Goal: Information Seeking & Learning: Learn about a topic

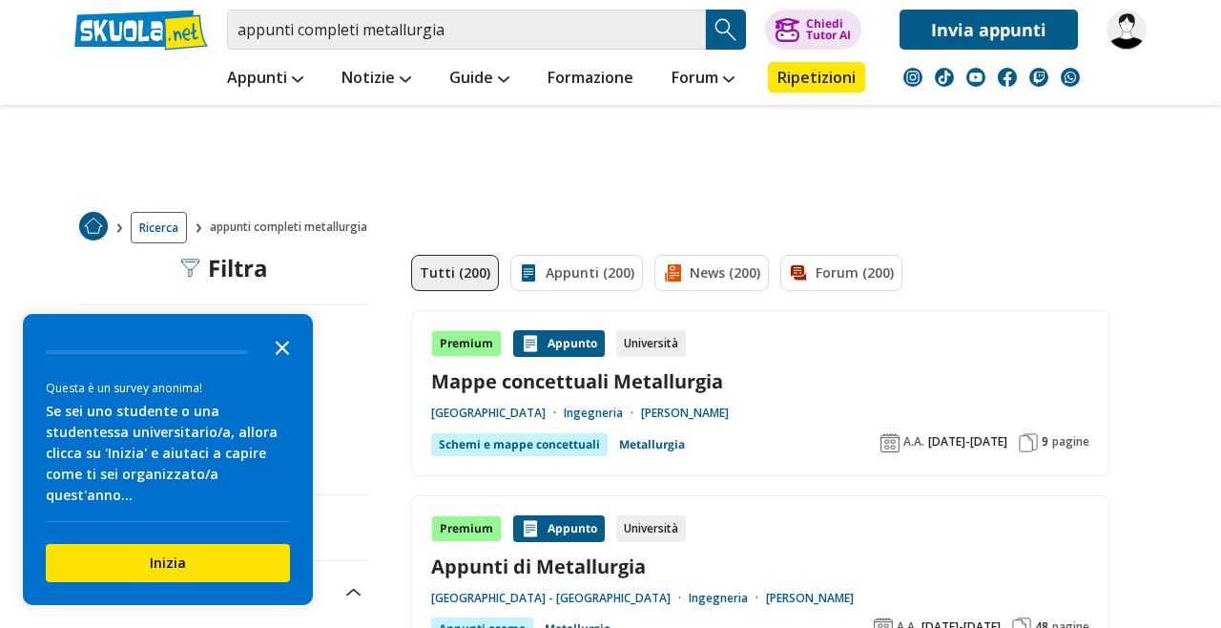
click at [296, 365] on icon "Close the survey" at bounding box center [282, 346] width 38 height 38
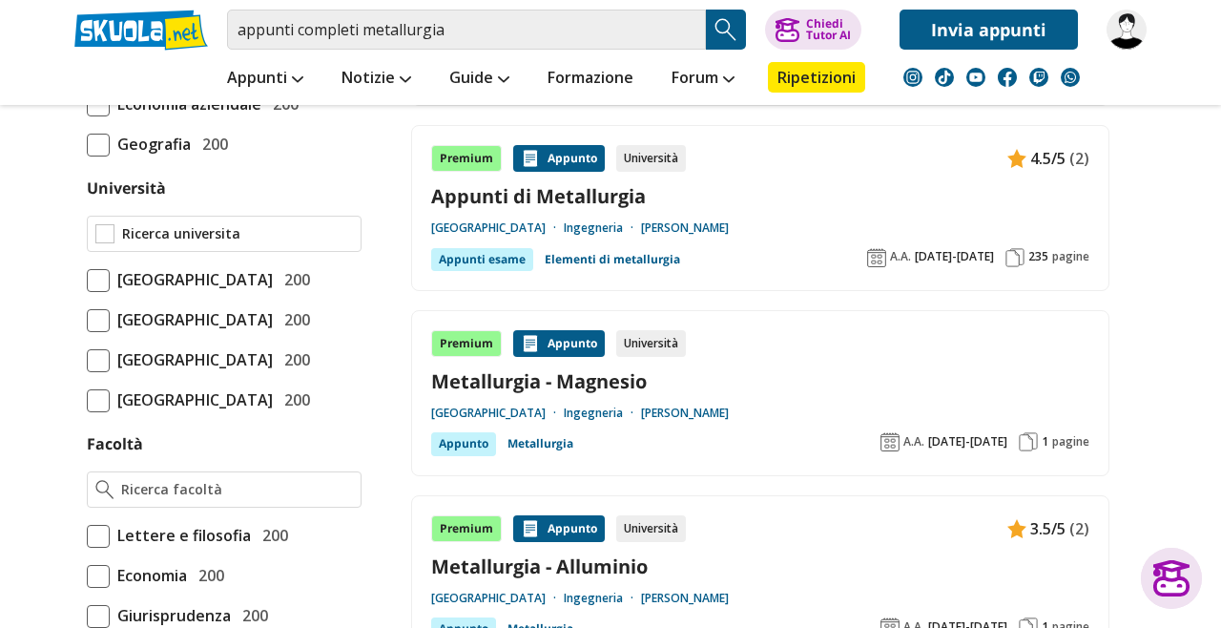
click at [123, 233] on input "Università" at bounding box center [237, 233] width 231 height 19
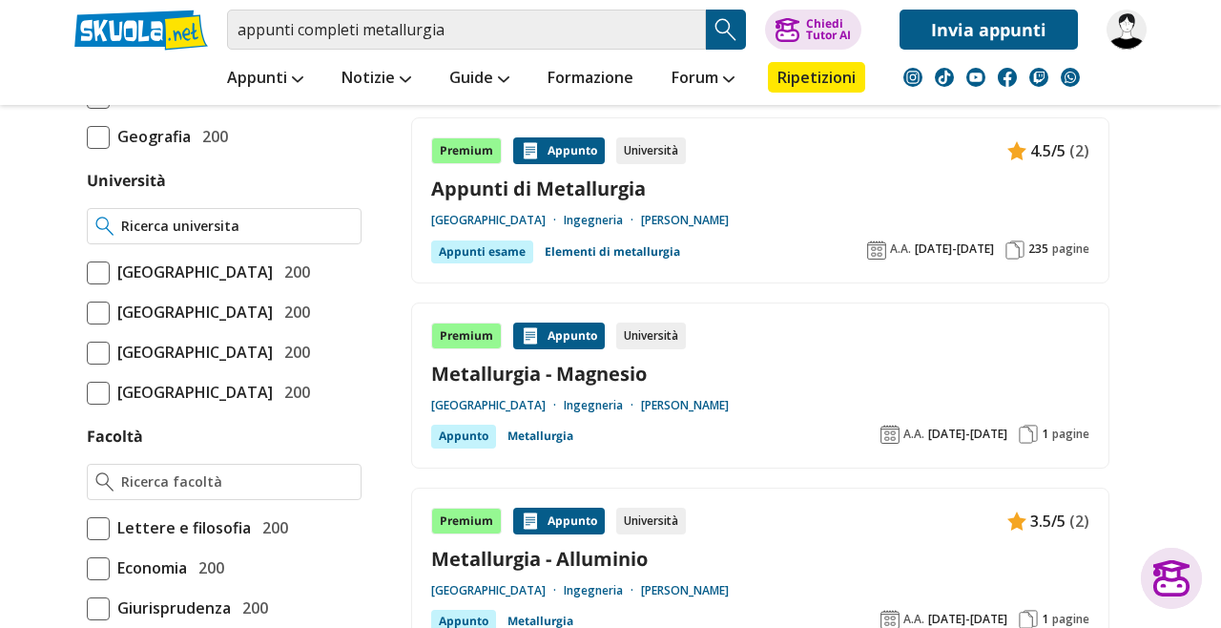
scroll to position [740, 0]
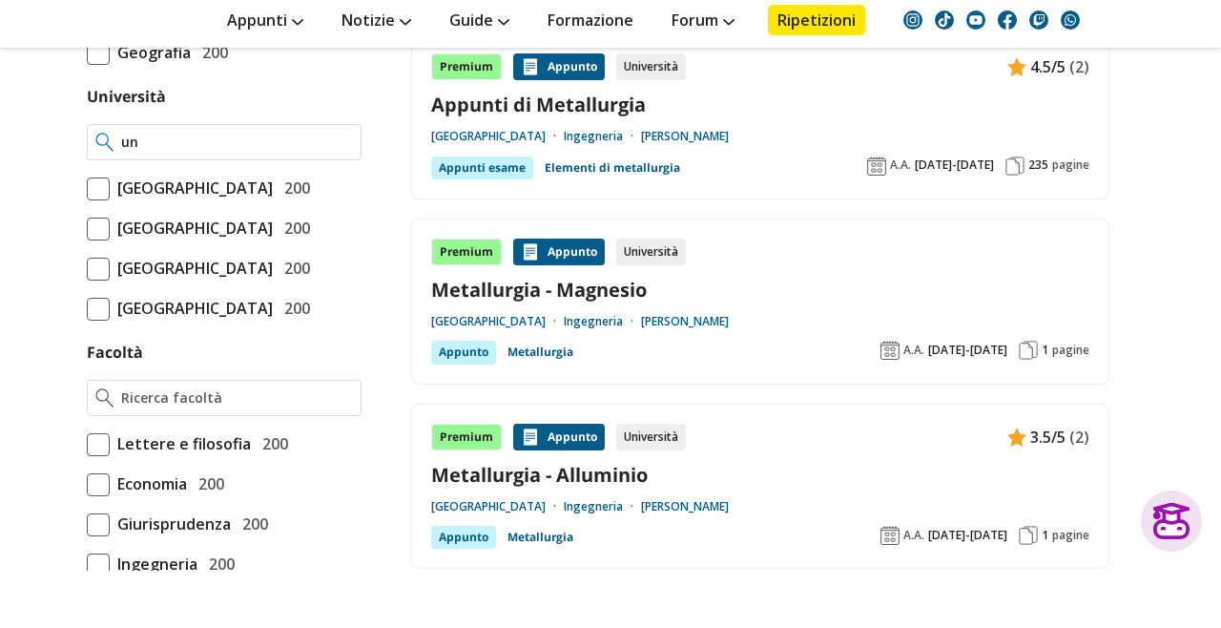
type input "u"
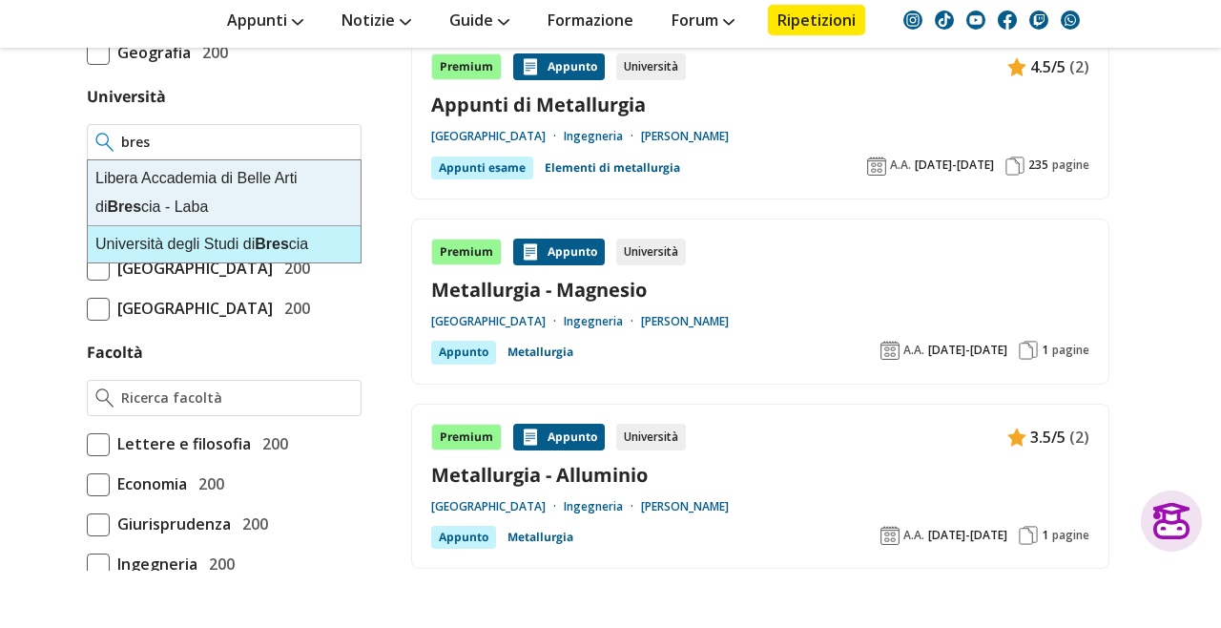
click at [278, 307] on strong "Bres" at bounding box center [272, 301] width 34 height 16
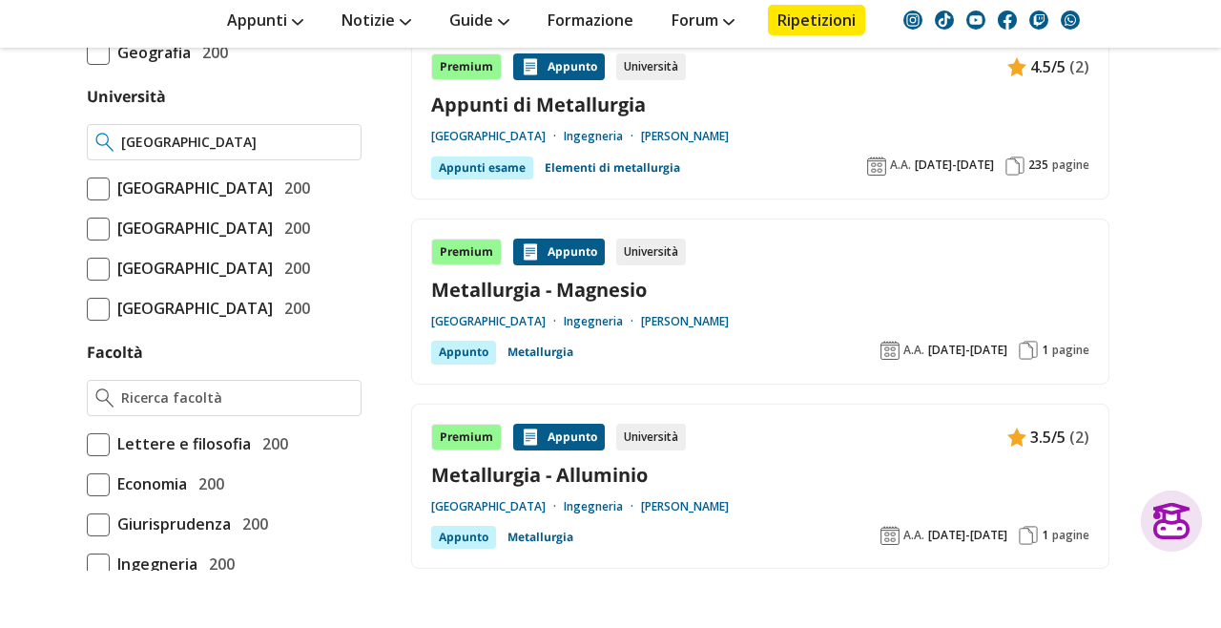
type input "[GEOGRAPHIC_DATA]"
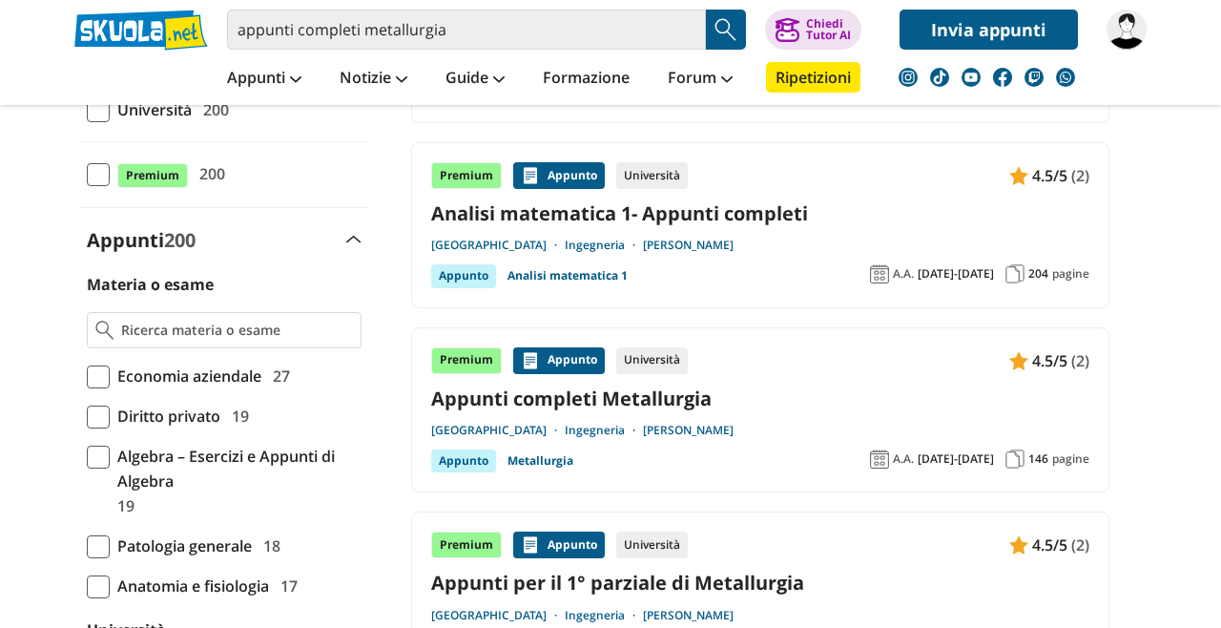
click at [459, 386] on link "Appunti completi Metallurgia" at bounding box center [760, 399] width 658 height 26
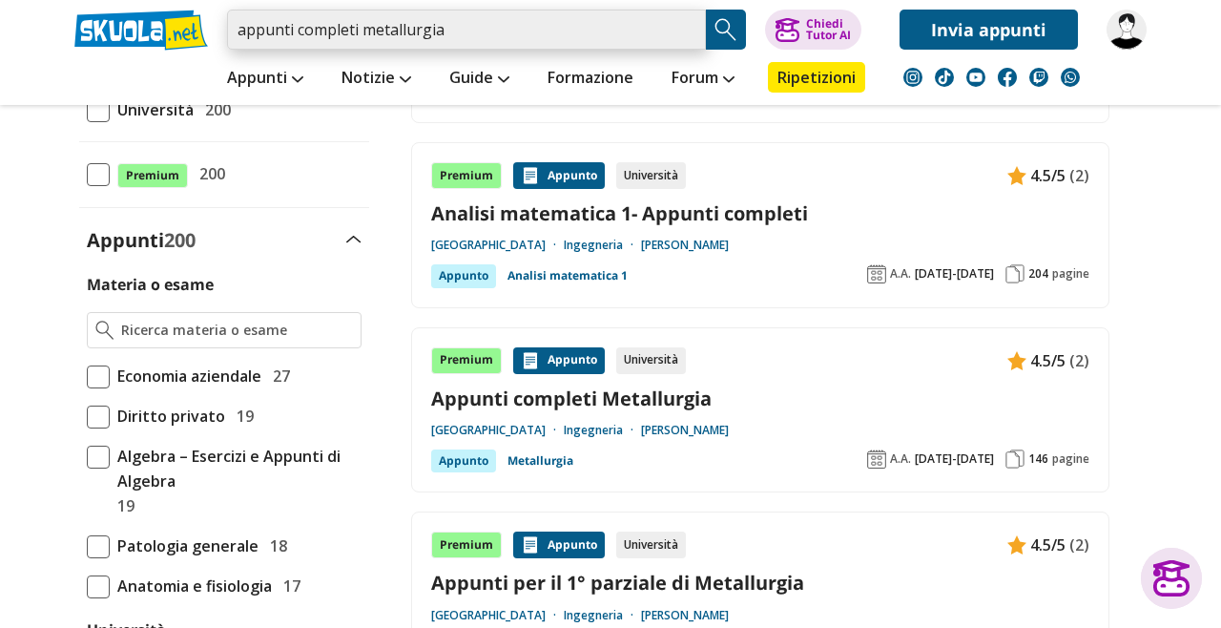
click at [346, 24] on input "appunti completi metallurgia" at bounding box center [466, 30] width 479 height 40
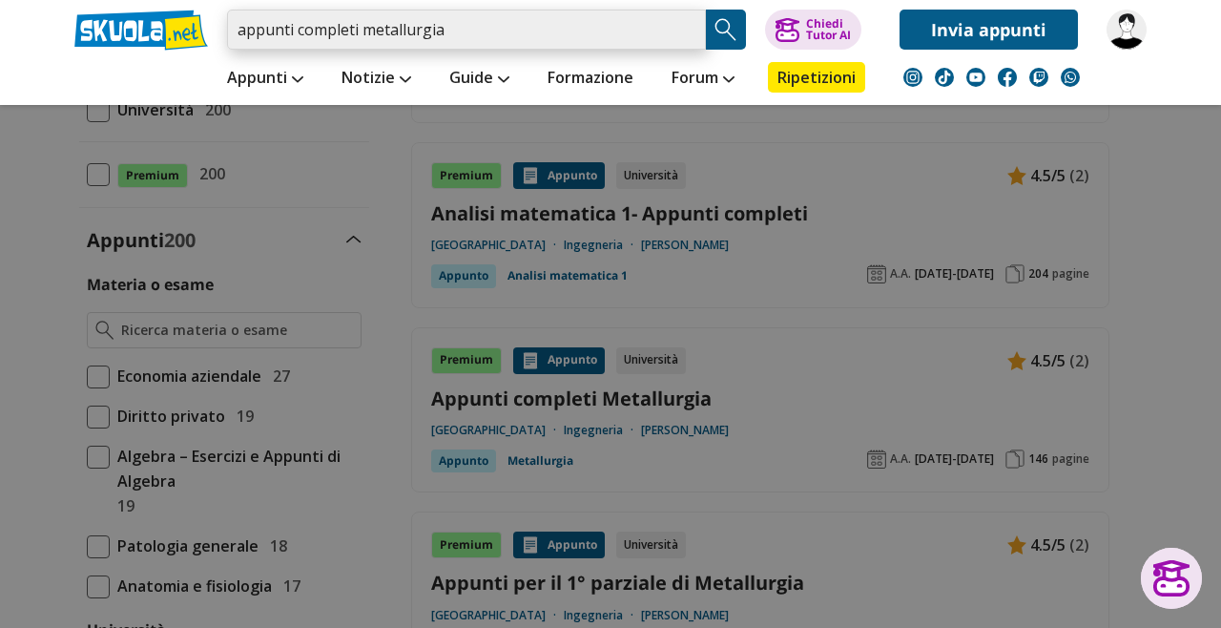
click at [358, 33] on input "appunti completi metallurgia" at bounding box center [466, 30] width 479 height 40
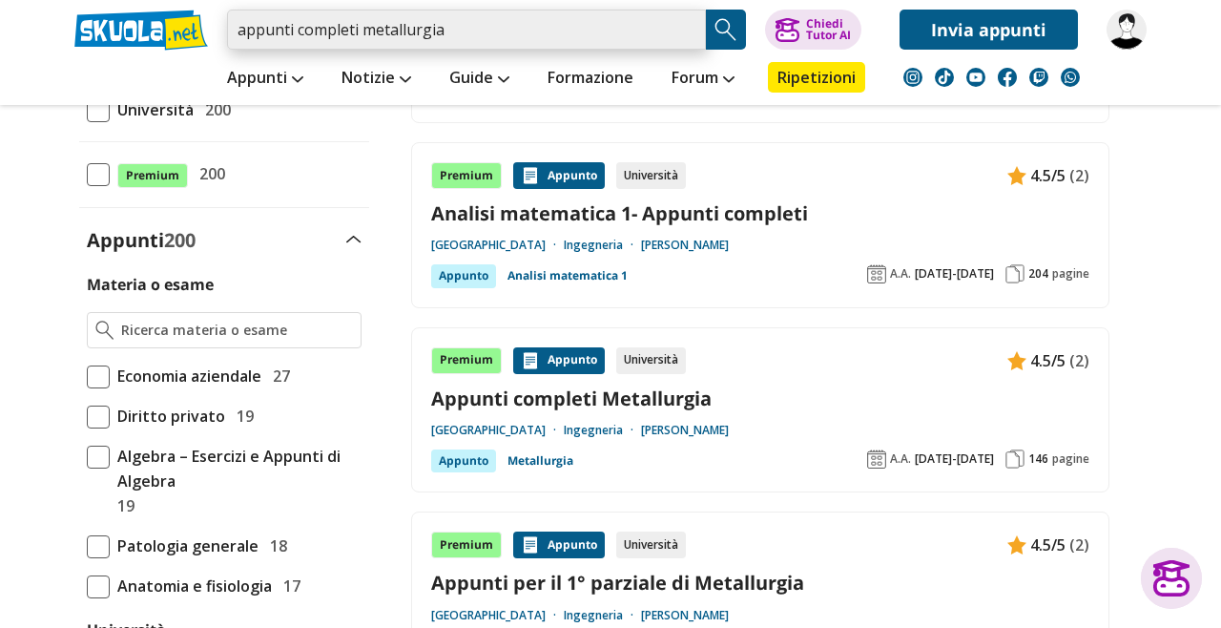
click at [353, 31] on input "appunti completi metallurgia" at bounding box center [466, 30] width 479 height 40
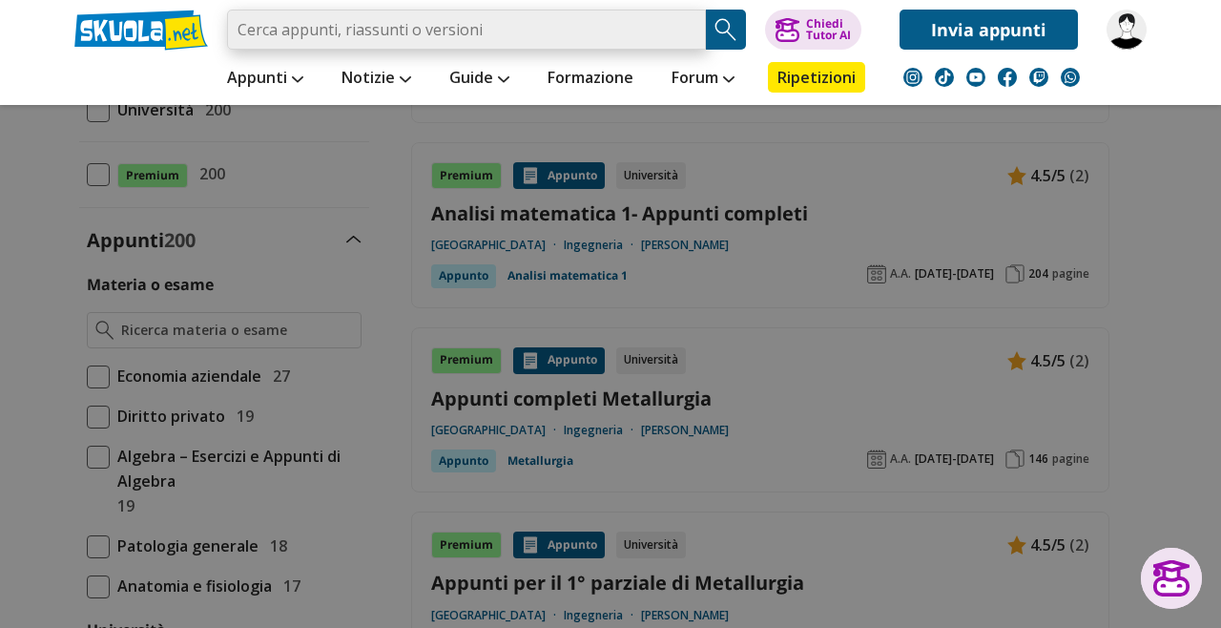
type input "Appunti Completi Metallurgia"
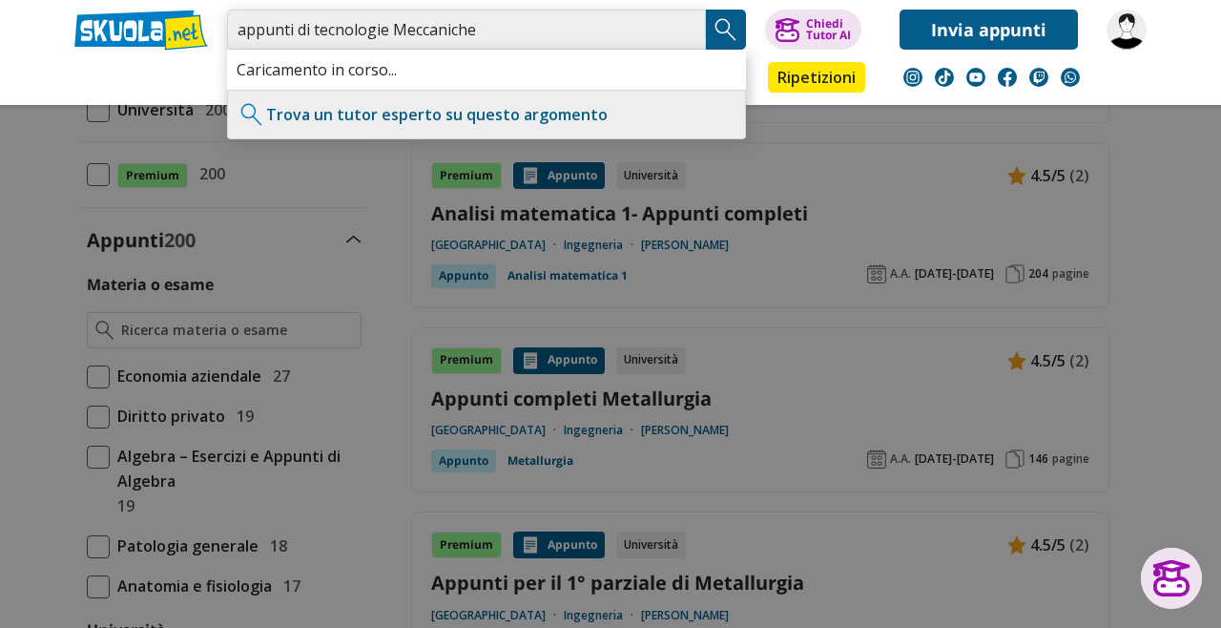
type input "appunti di tecnologie Meccaniche"
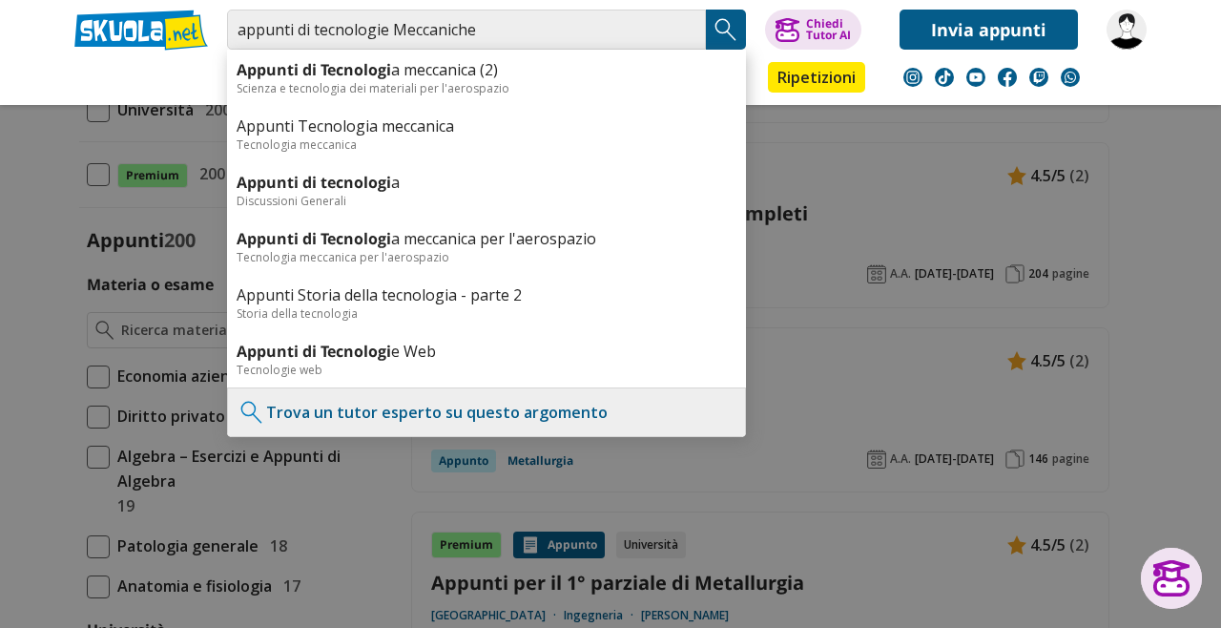
click at [734, 26] on img "Search Button" at bounding box center [726, 29] width 29 height 29
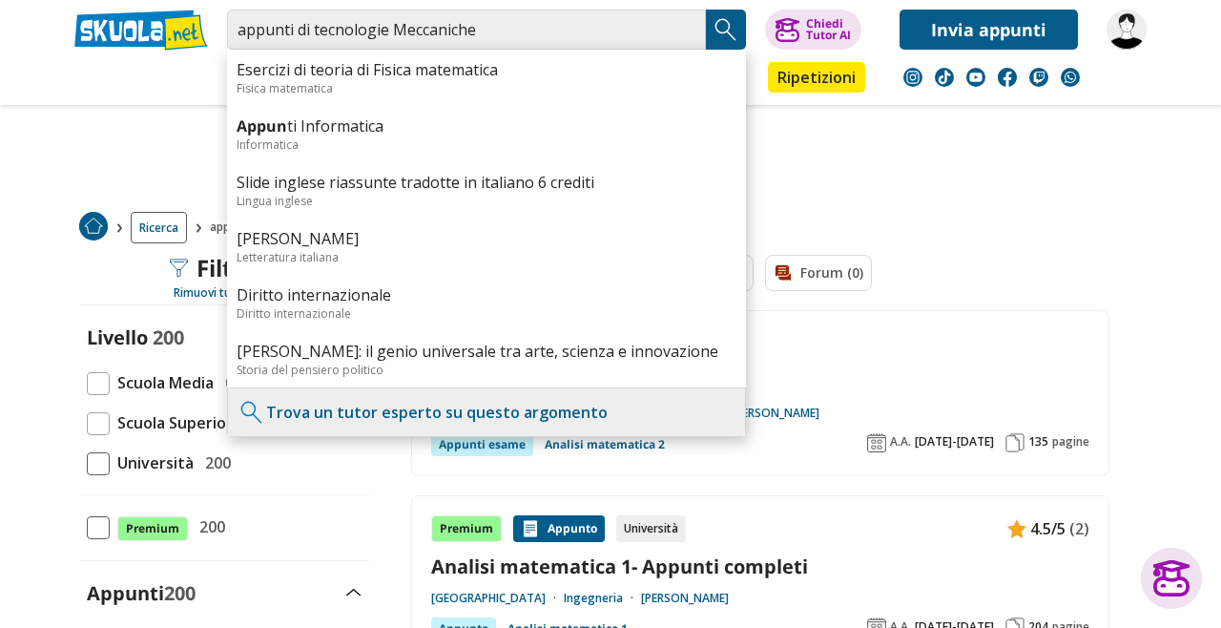
click at [951, 267] on div "Tutti (200) Appunti (200) News (0) Forum (0)" at bounding box center [760, 282] width 699 height 55
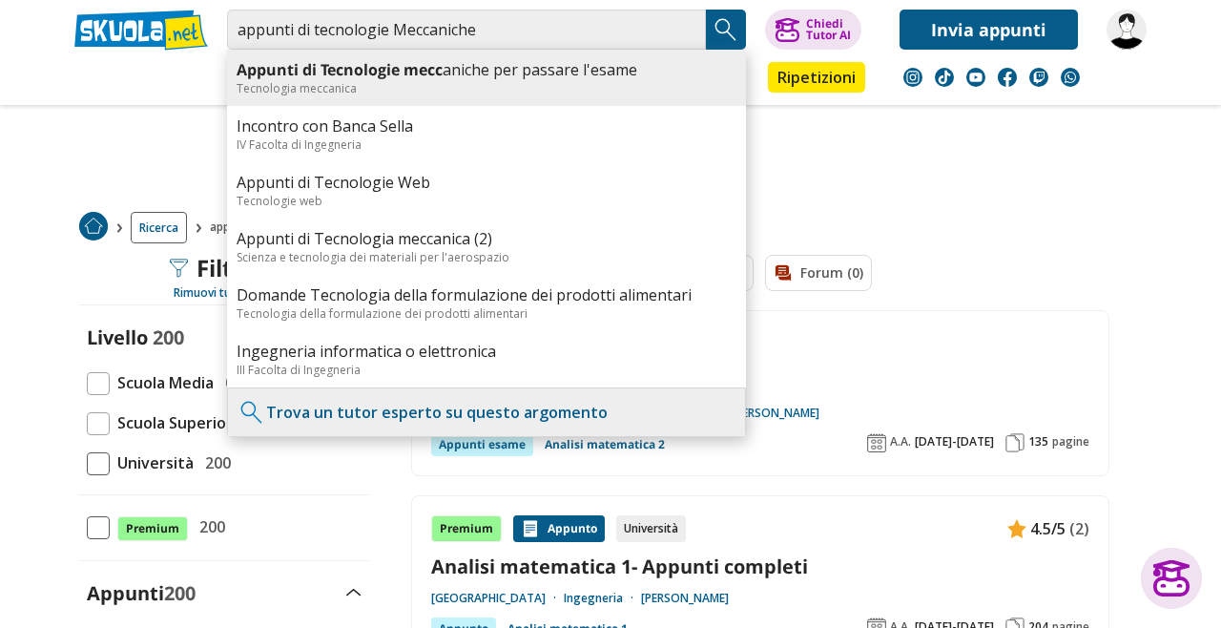
click at [306, 77] on b "Appunti di Tecnologie mecc" at bounding box center [340, 69] width 206 height 21
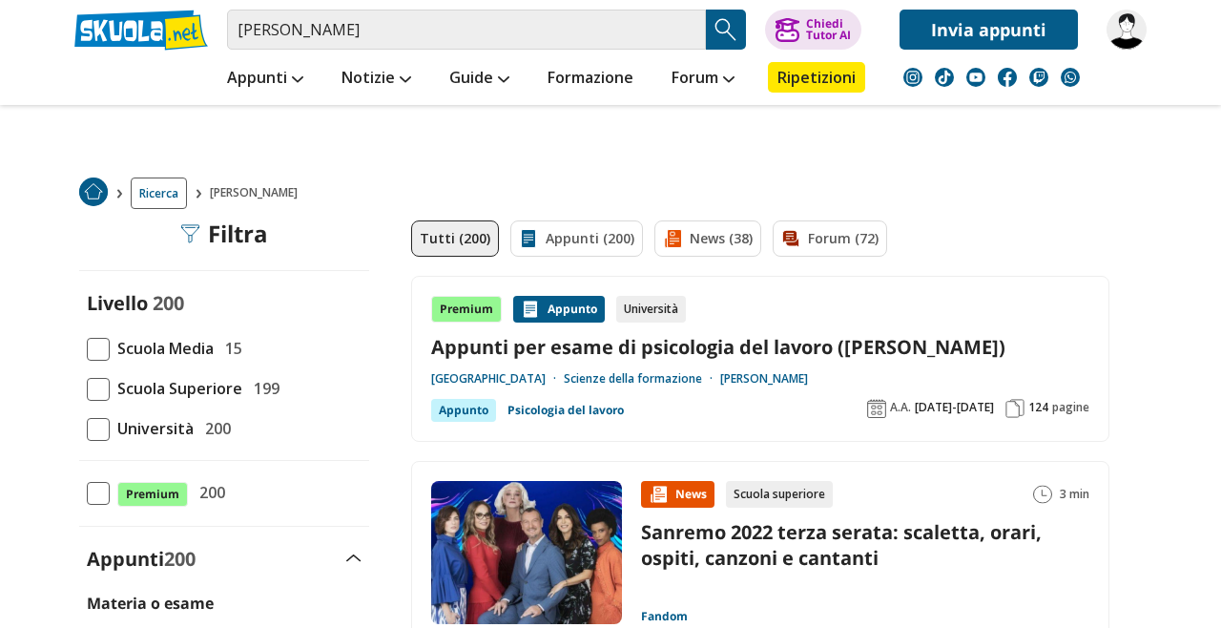
scroll to position [29, 0]
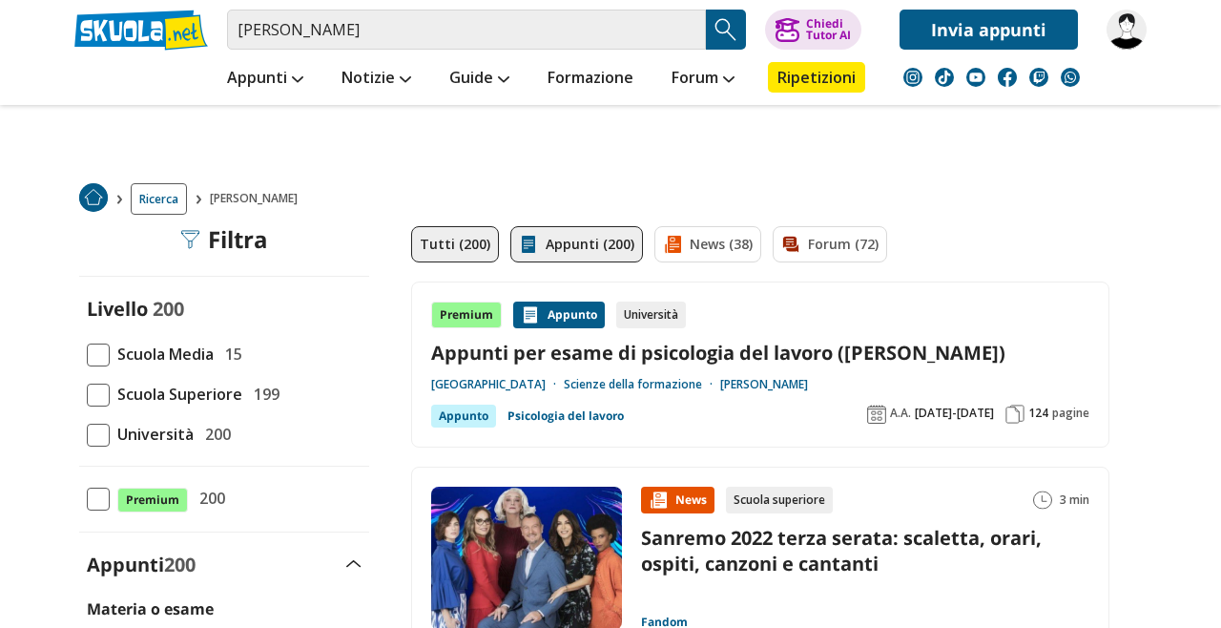
click at [545, 238] on link "Appunti (200)" at bounding box center [577, 244] width 133 height 36
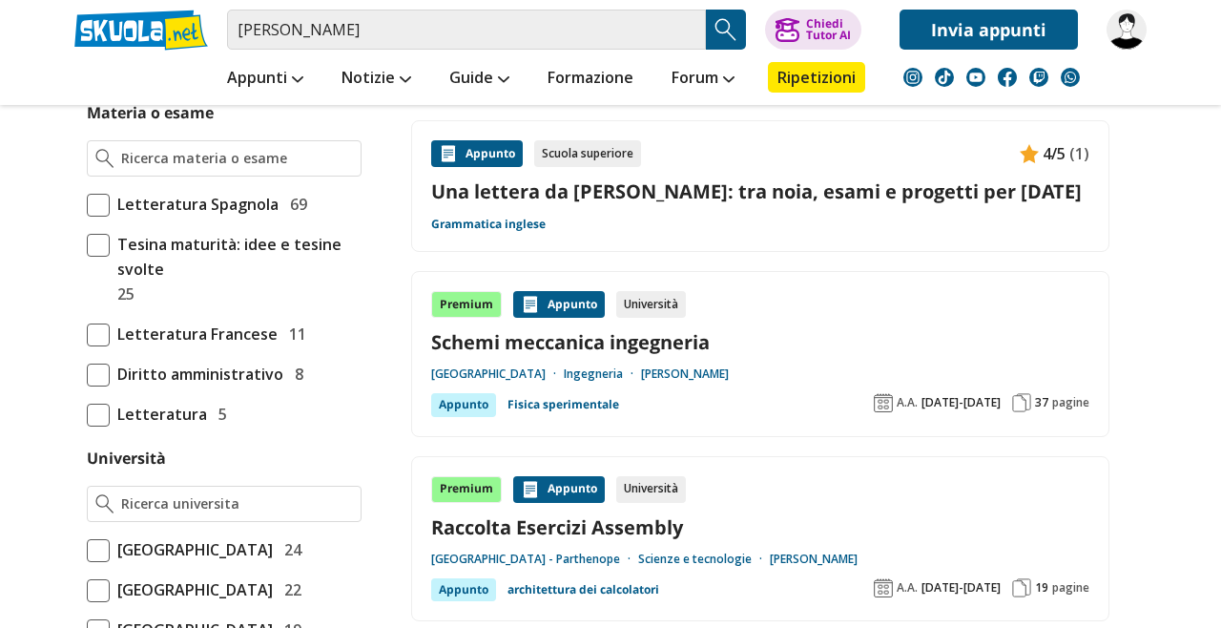
scroll to position [525, 0]
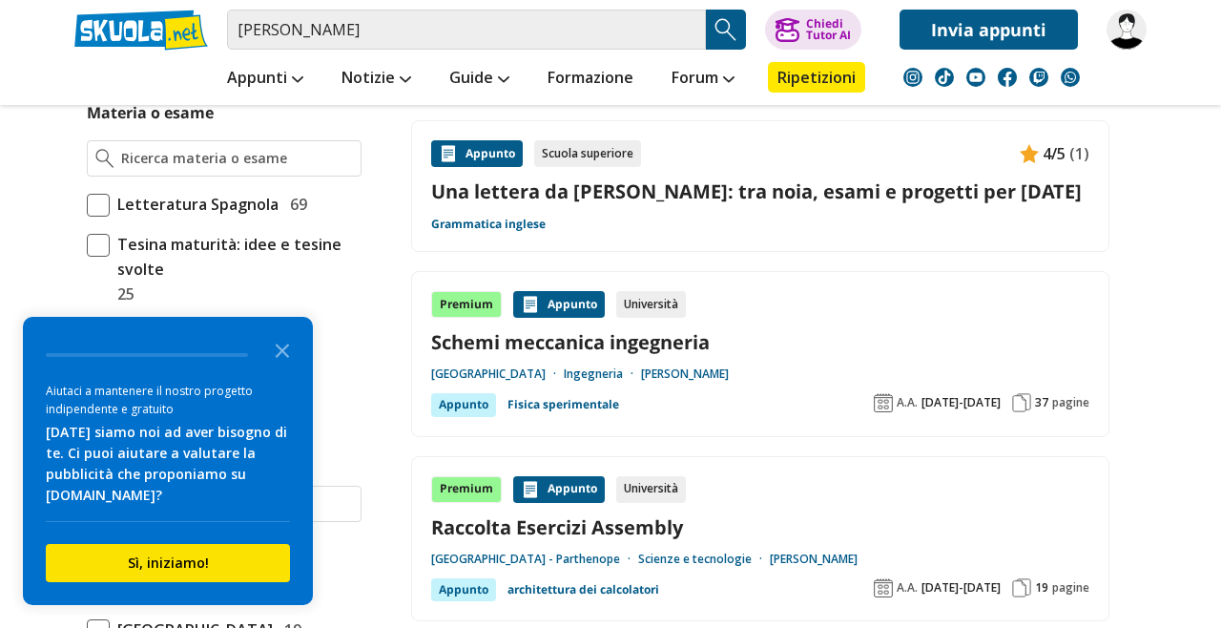
click at [472, 347] on link "Schemi meccanica ingegneria" at bounding box center [760, 342] width 658 height 26
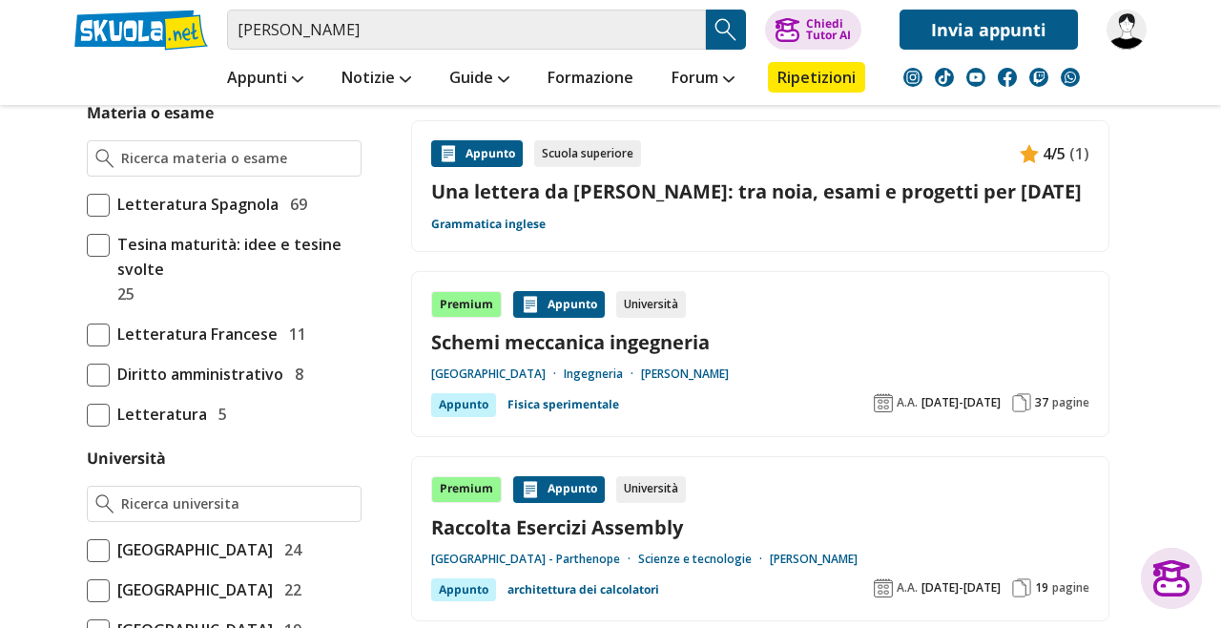
scroll to position [616, 0]
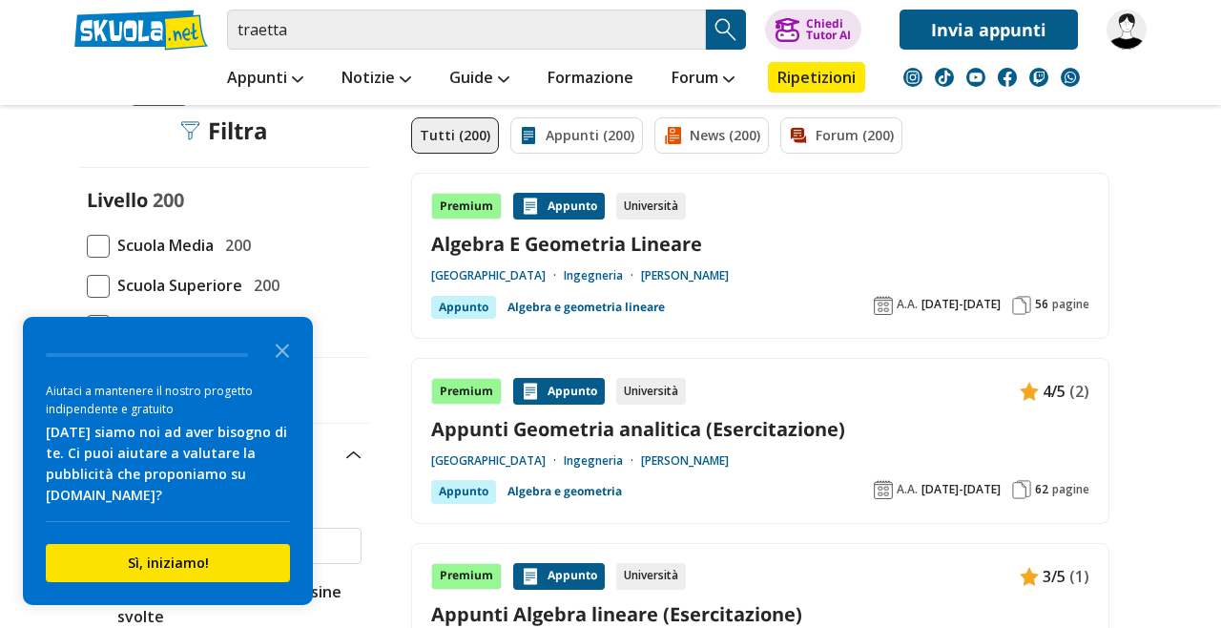
scroll to position [136, 0]
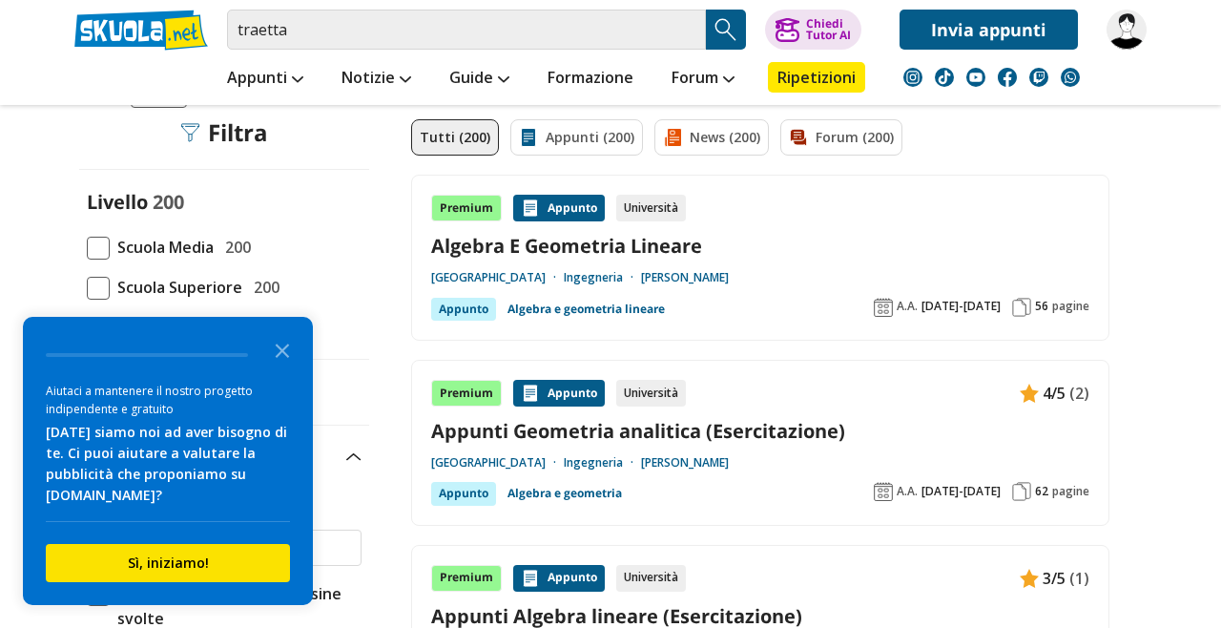
click at [480, 438] on link "Appunti Geometria analitica (Esercitazione)" at bounding box center [760, 431] width 658 height 26
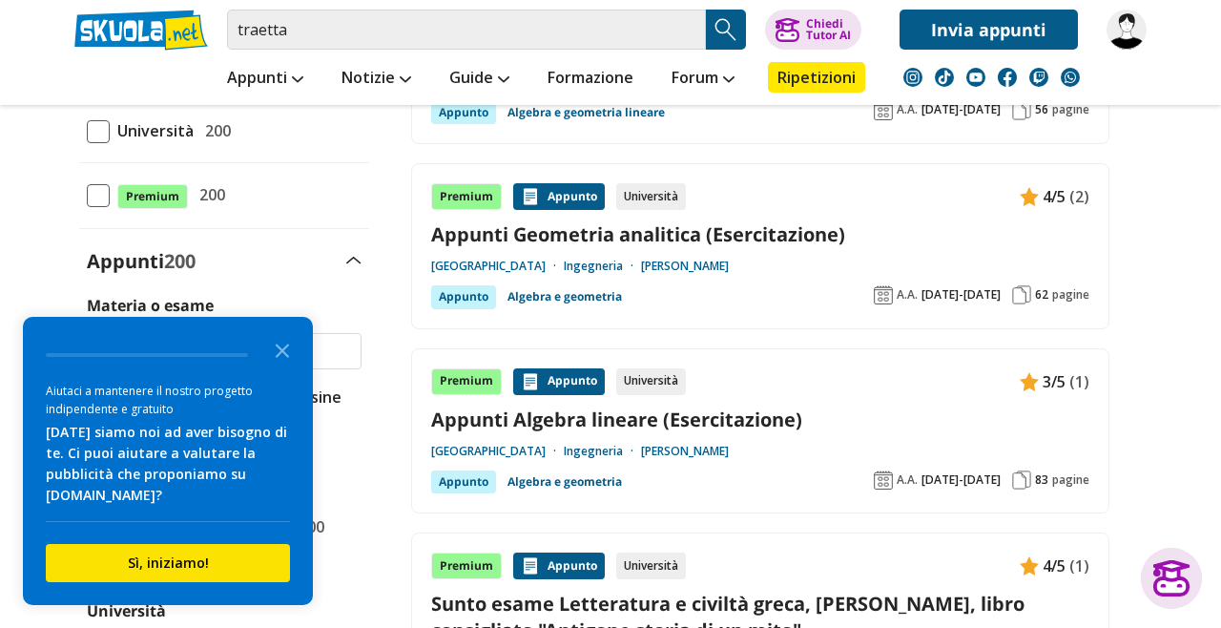
scroll to position [341, 0]
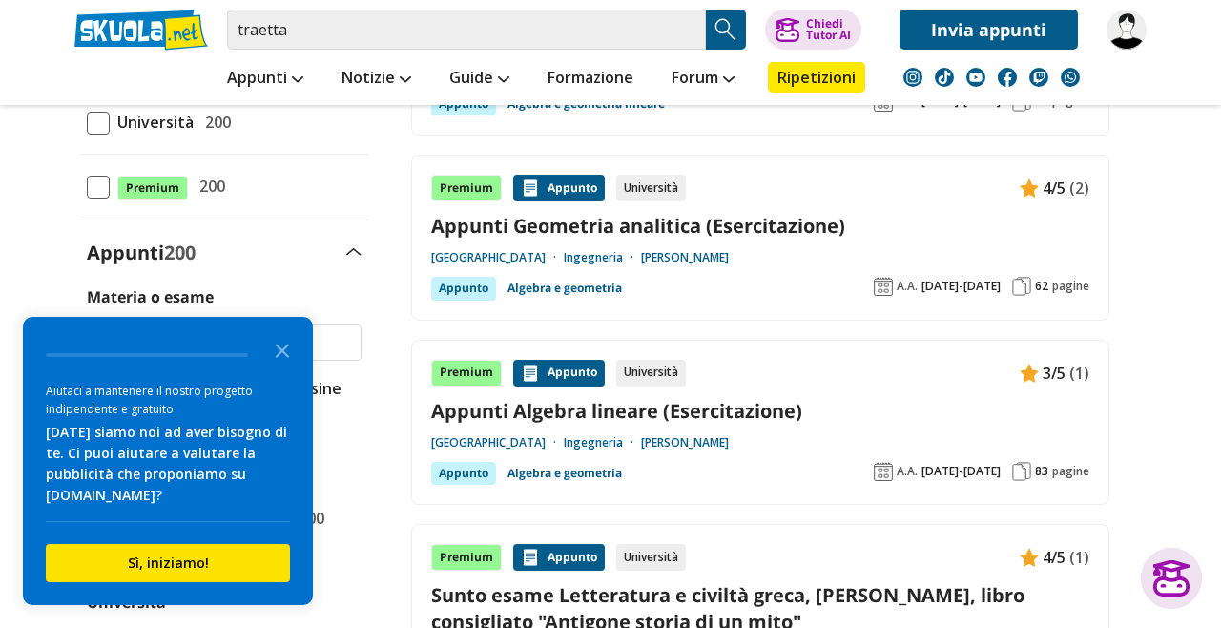
click at [463, 419] on link "Appunti Algebra lineare (Esercitazione)" at bounding box center [760, 411] width 658 height 26
click at [303, 39] on input "traetta" at bounding box center [466, 30] width 479 height 40
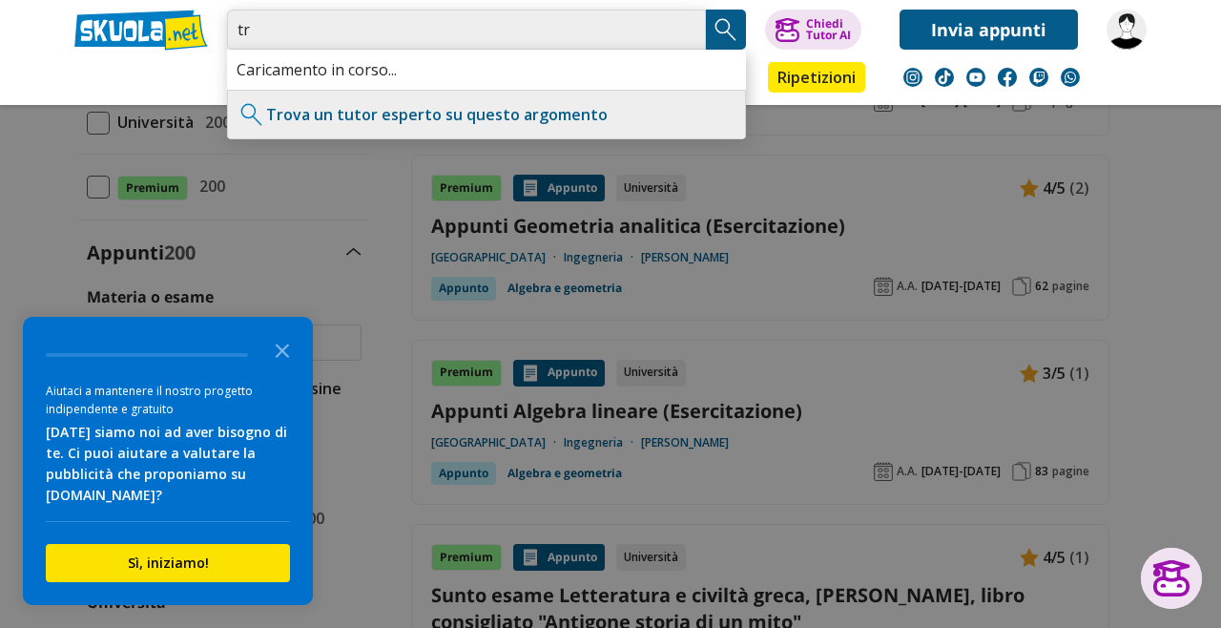
type input "t"
type input "pasotti"
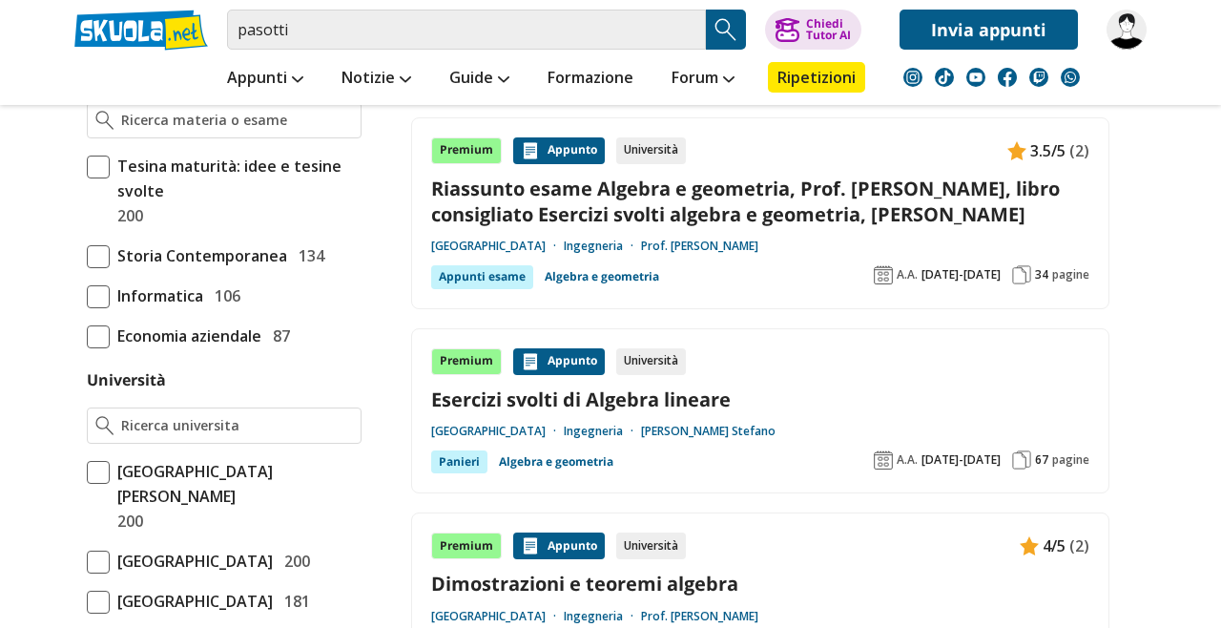
scroll to position [566, 0]
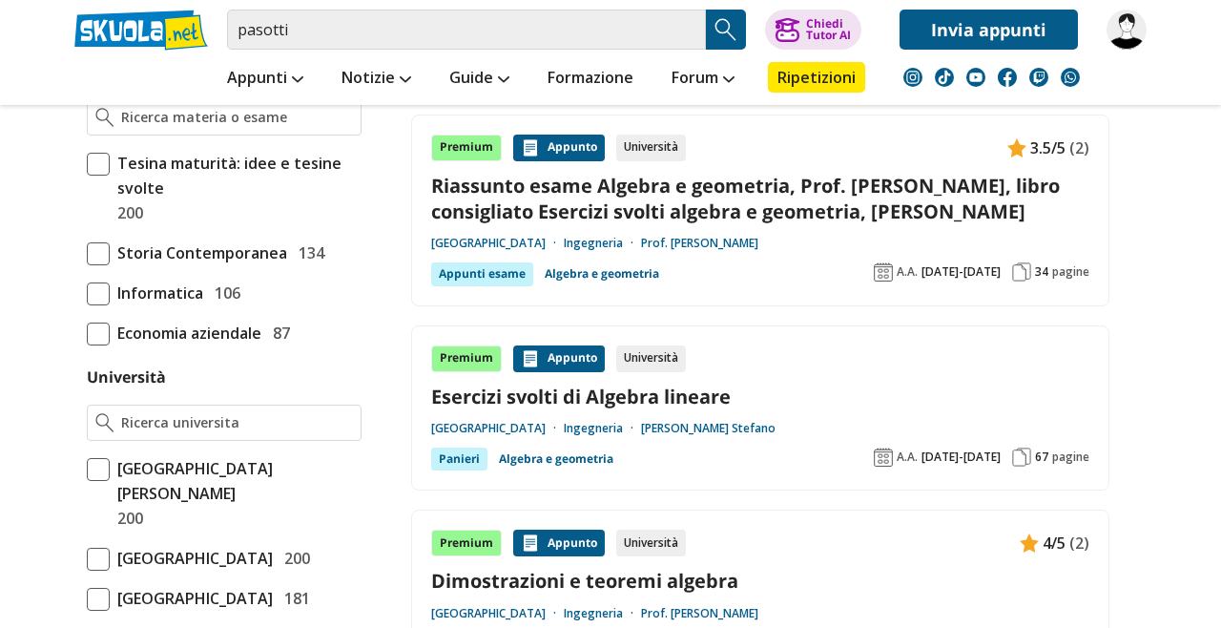
click at [461, 219] on link "Riassunto esame Algebra e geometria, Prof. [PERSON_NAME], libro consigliato Ese…" at bounding box center [760, 199] width 658 height 52
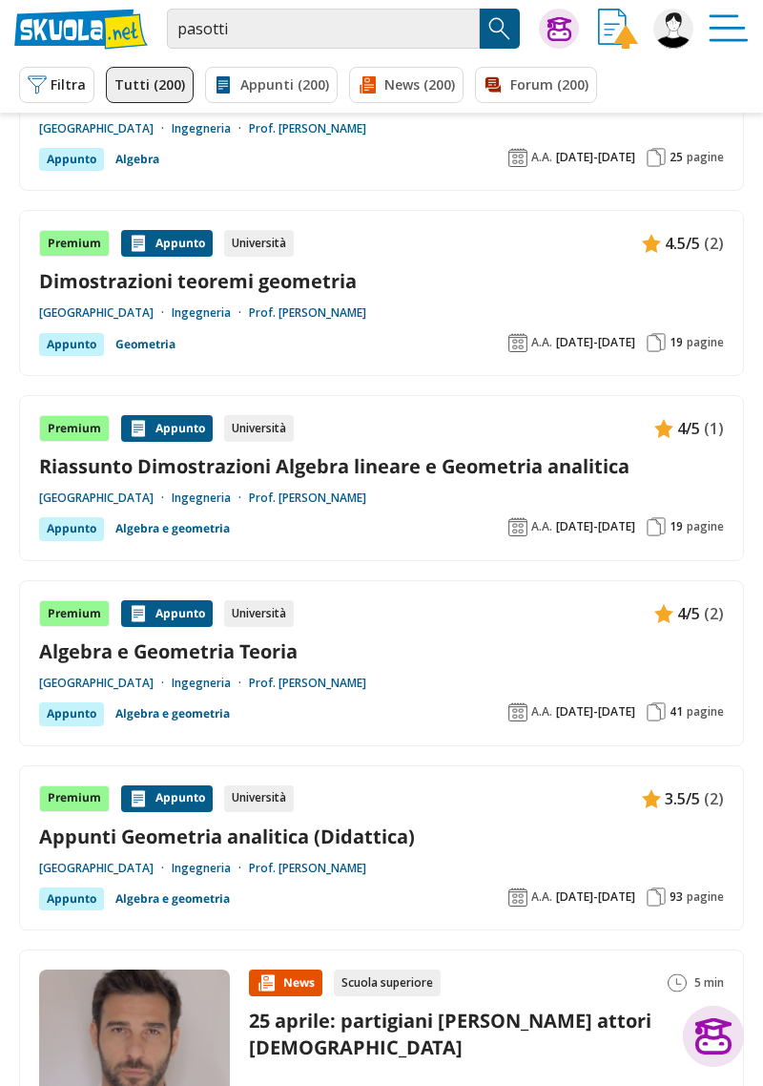
scroll to position [908, 0]
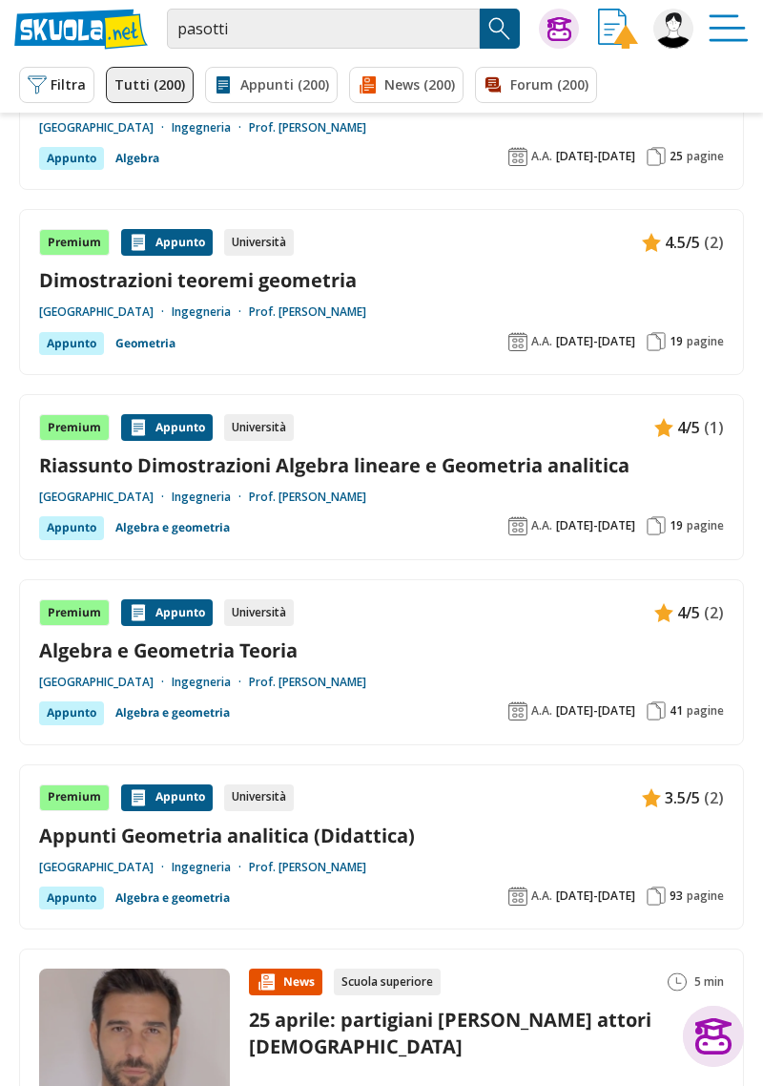
click at [599, 454] on link "Riassunto Dimostrazioni Algebra lineare e Geometria analitica" at bounding box center [381, 465] width 685 height 26
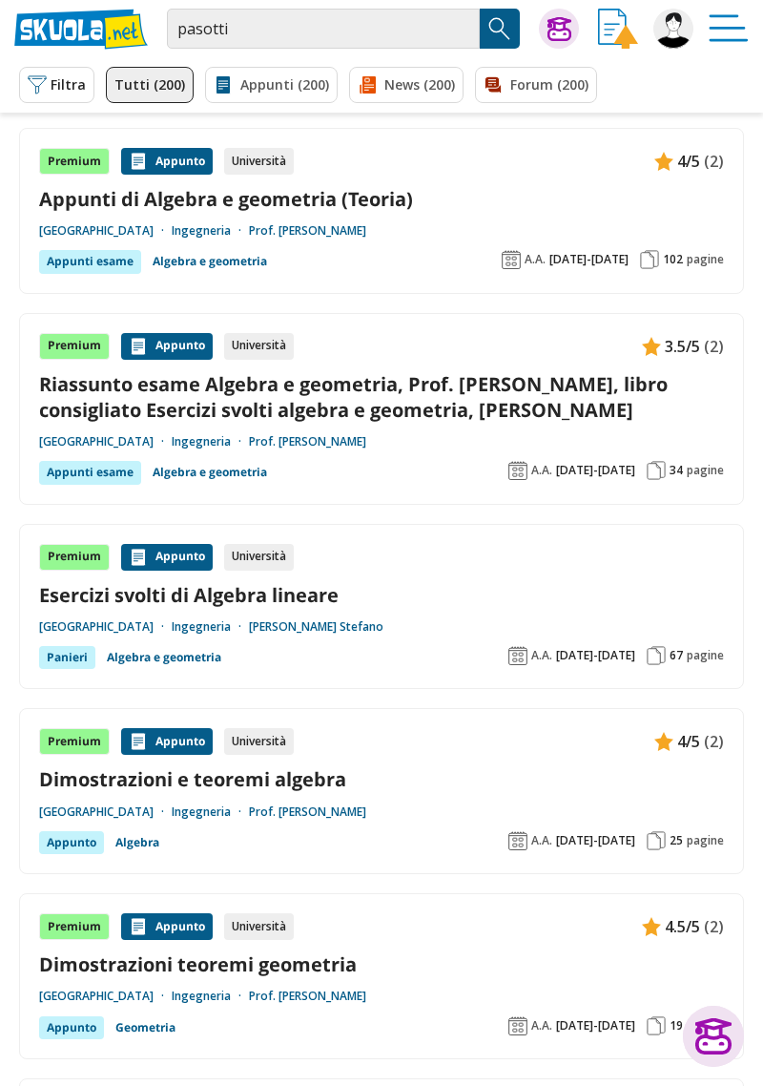
scroll to position [0, 0]
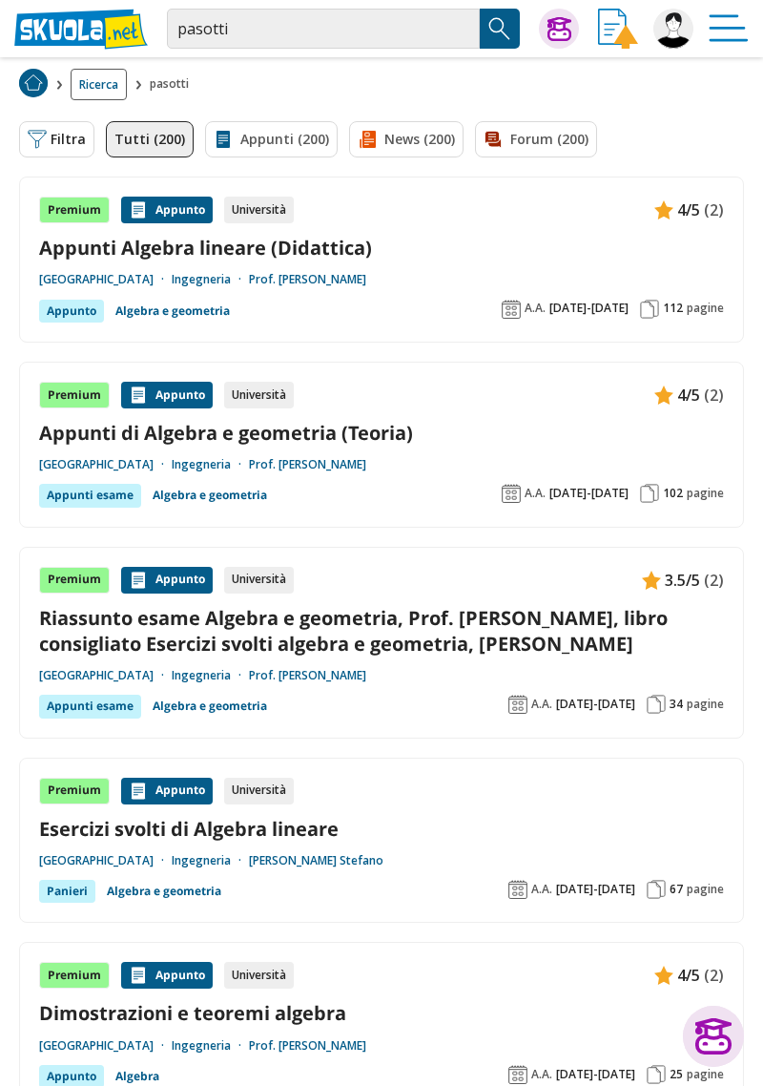
click at [397, 430] on link "Appunti di Algebra e geometria (Teoria)" at bounding box center [381, 433] width 685 height 26
click at [61, 460] on link "[GEOGRAPHIC_DATA]" at bounding box center [105, 464] width 133 height 15
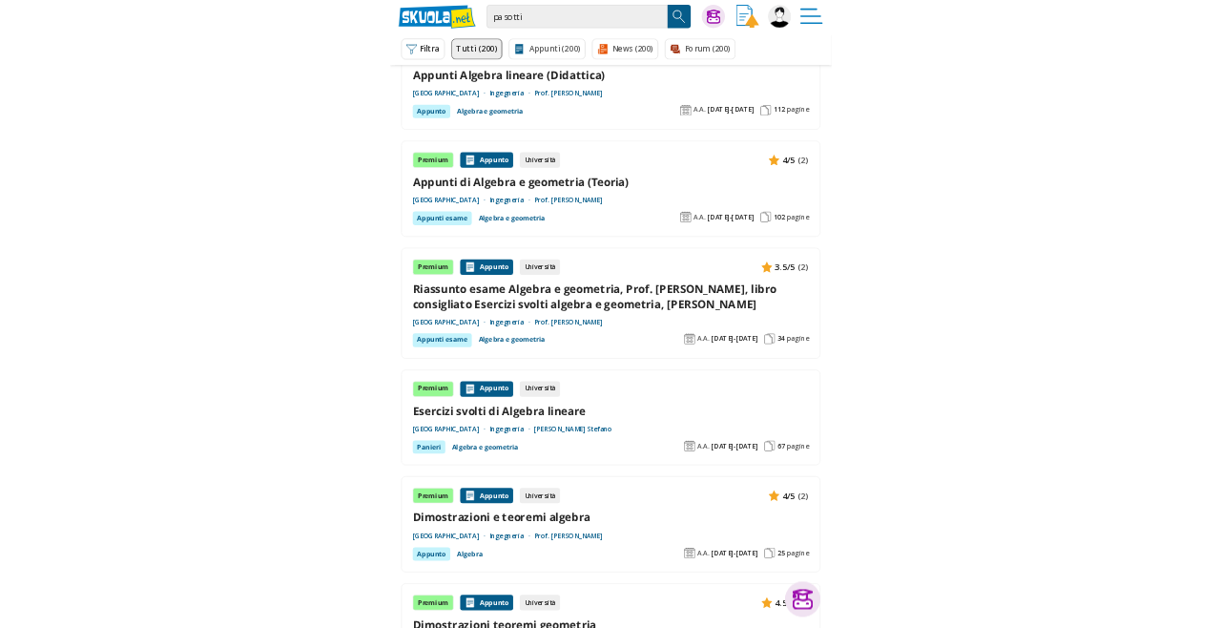
scroll to position [110, 0]
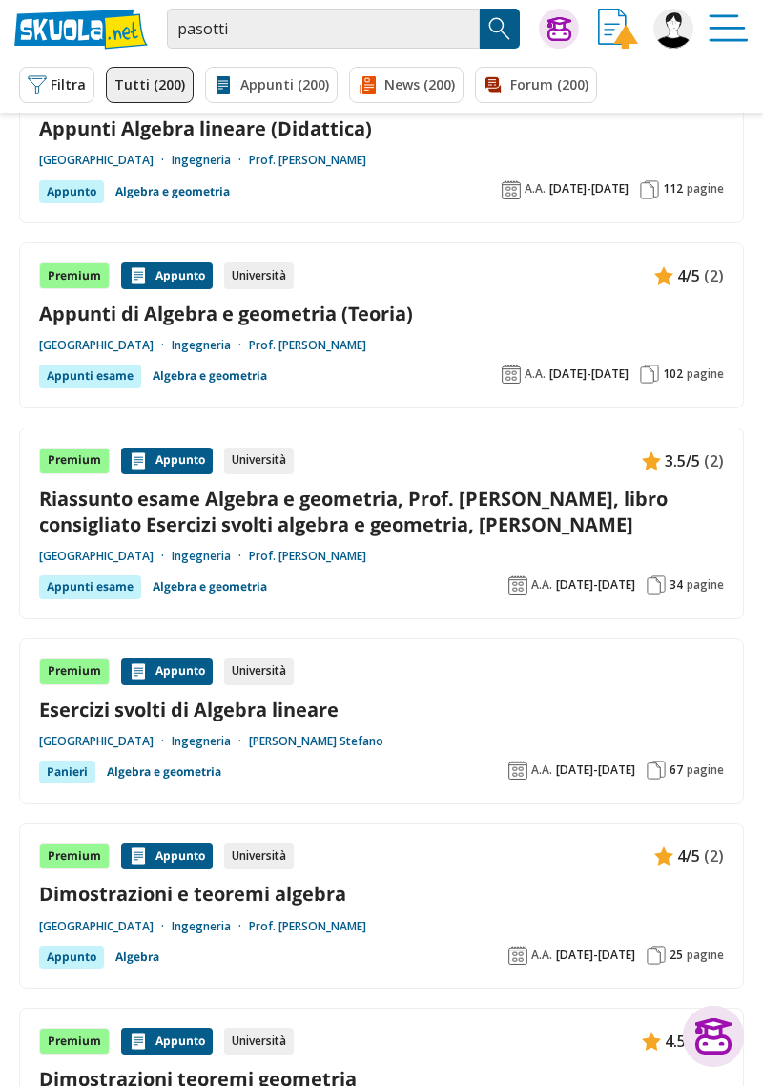
click at [620, 303] on link "Appunti di Algebra e geometria (Teoria)" at bounding box center [381, 314] width 685 height 26
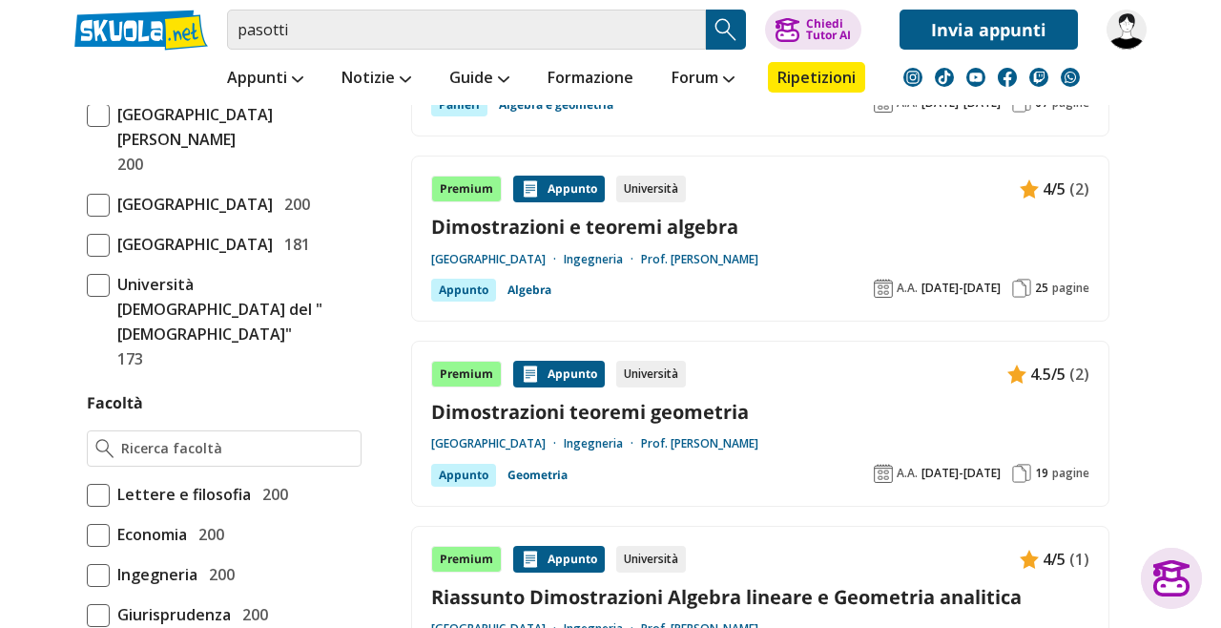
scroll to position [934, 0]
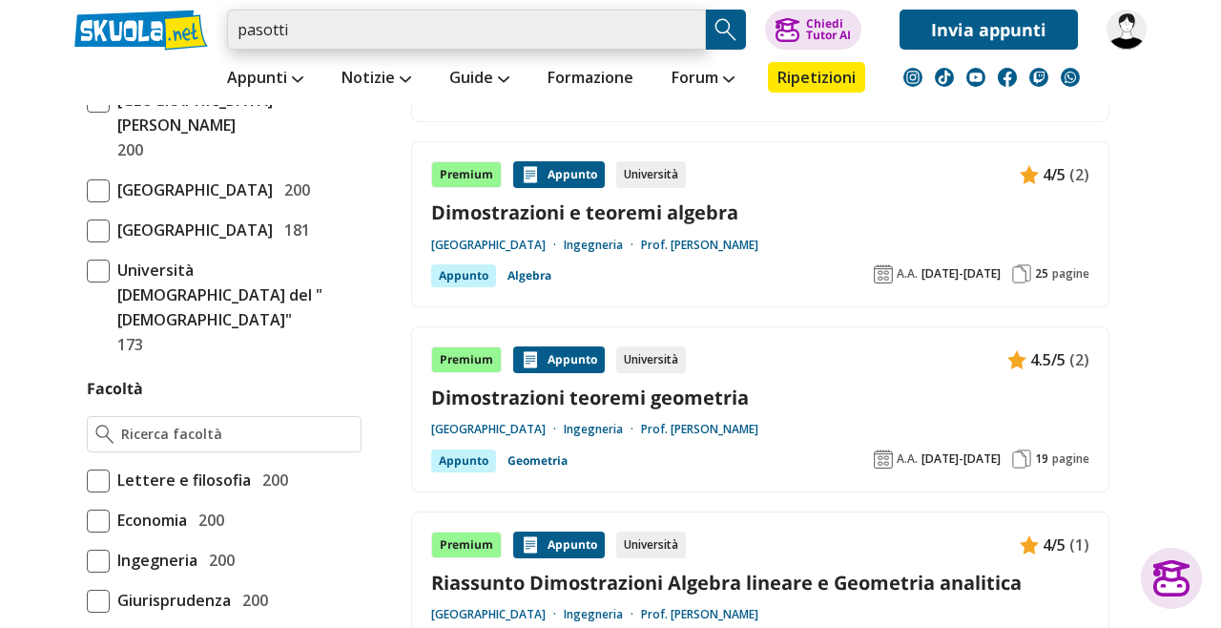
click at [525, 37] on input "pasotti" at bounding box center [466, 30] width 479 height 40
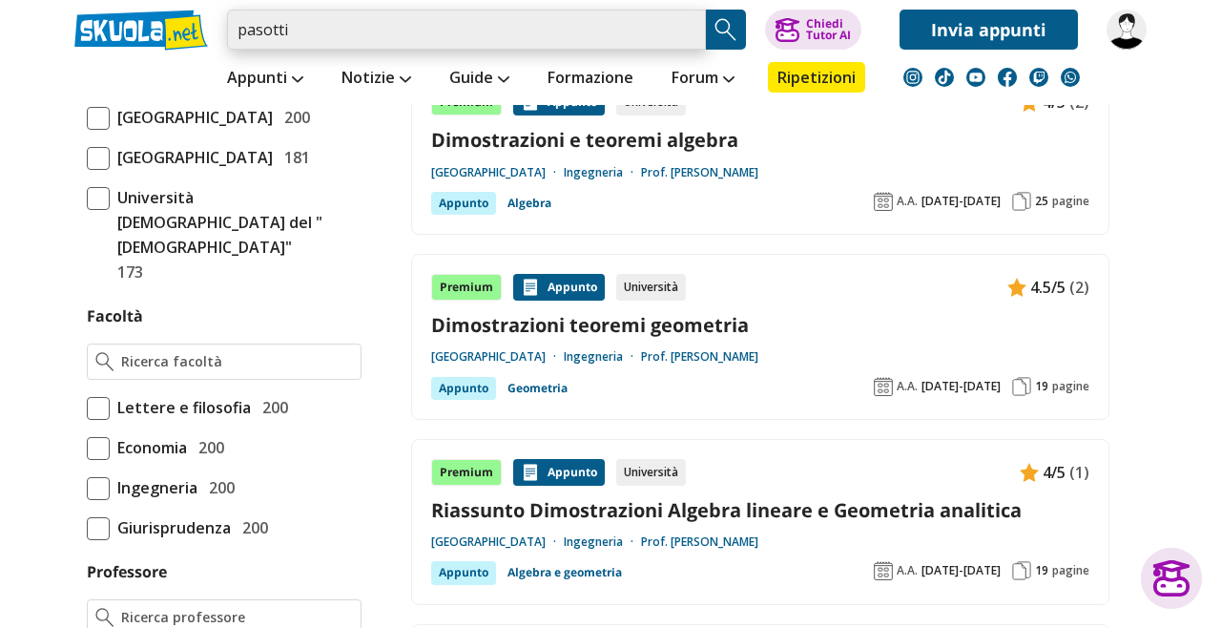
scroll to position [1022, 0]
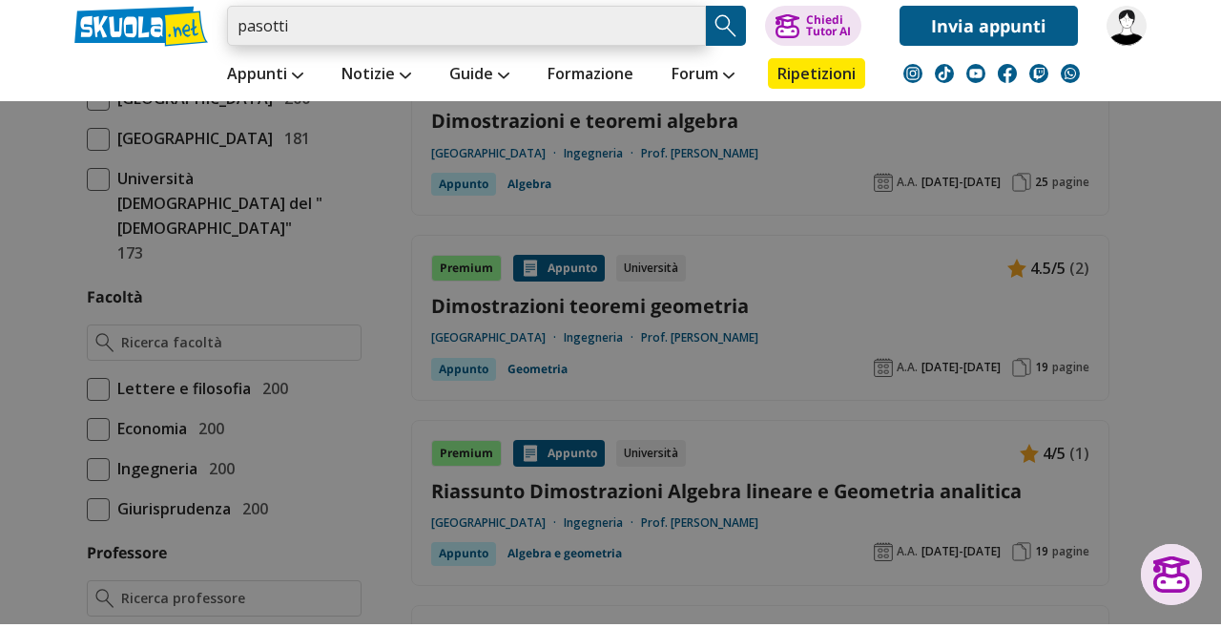
click at [681, 24] on input "pasotti" at bounding box center [466, 30] width 479 height 40
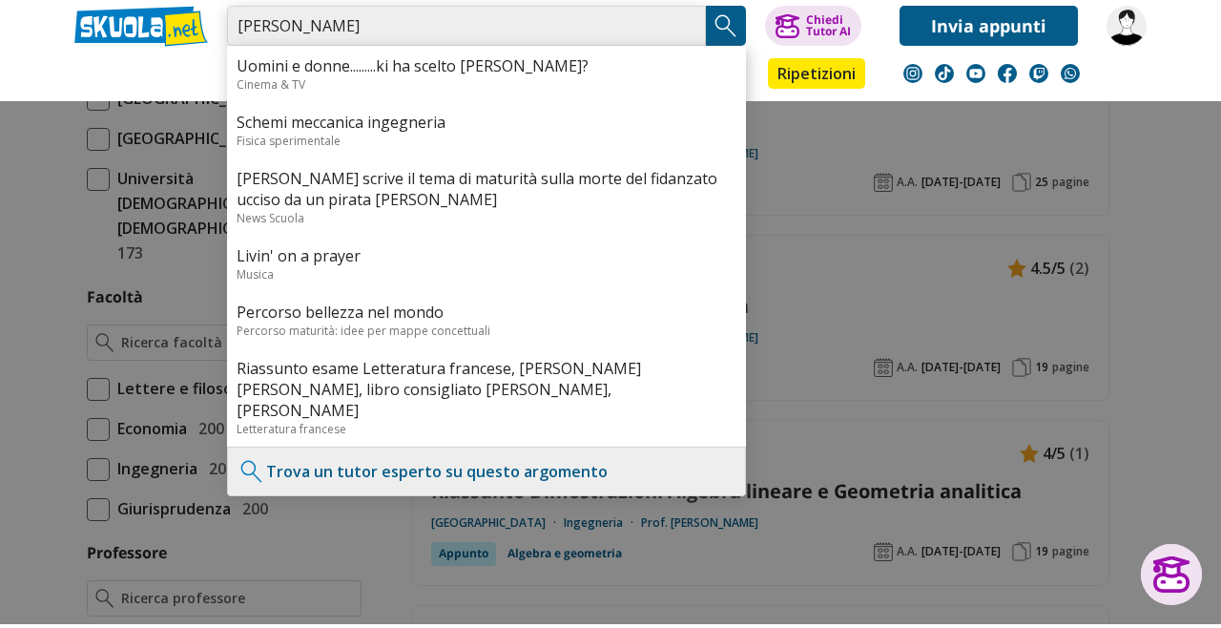
type input "[PERSON_NAME]"
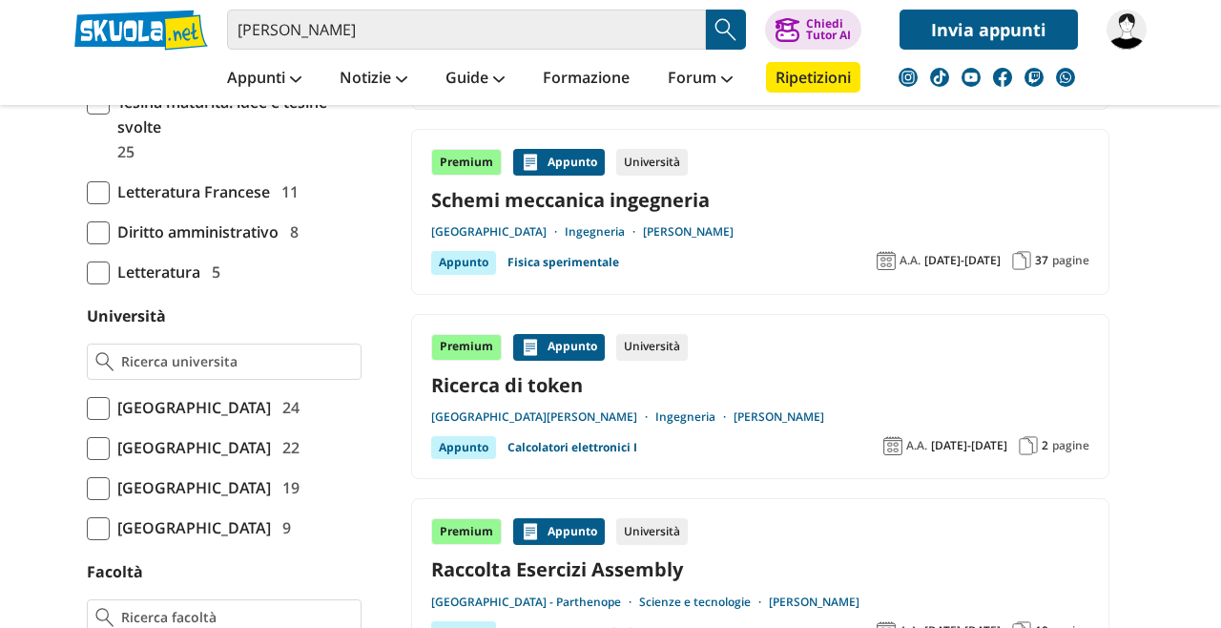
scroll to position [678, 0]
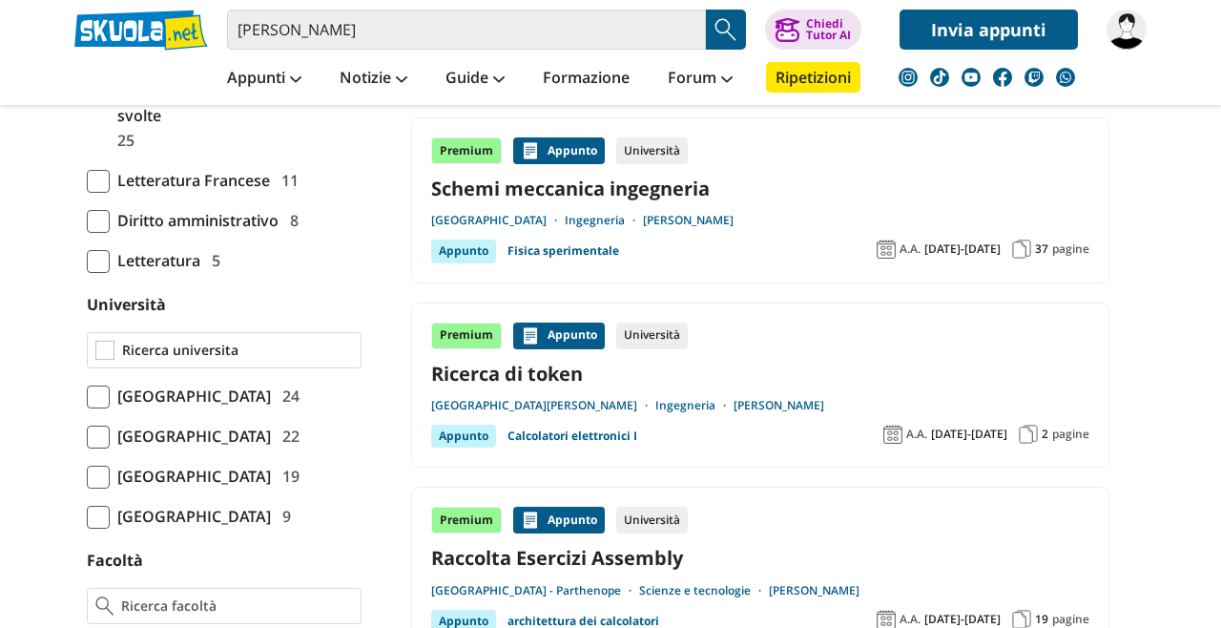
click at [322, 359] on input "Università" at bounding box center [237, 350] width 231 height 19
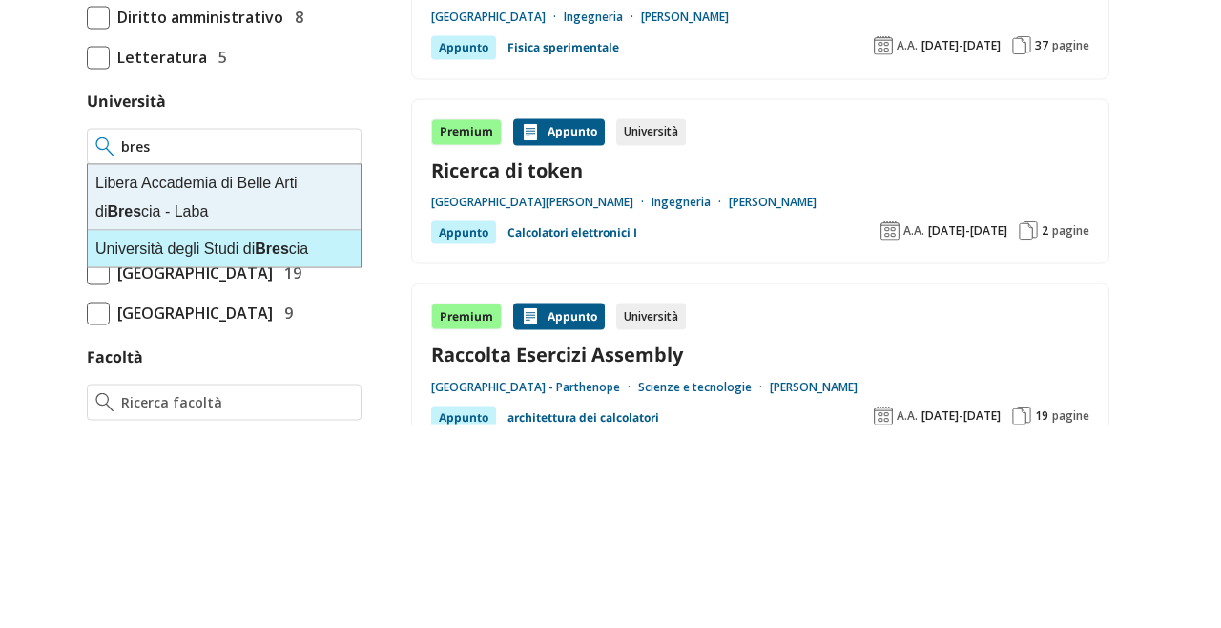
click at [323, 448] on div "Università degli Studi di Bres cia" at bounding box center [224, 452] width 273 height 36
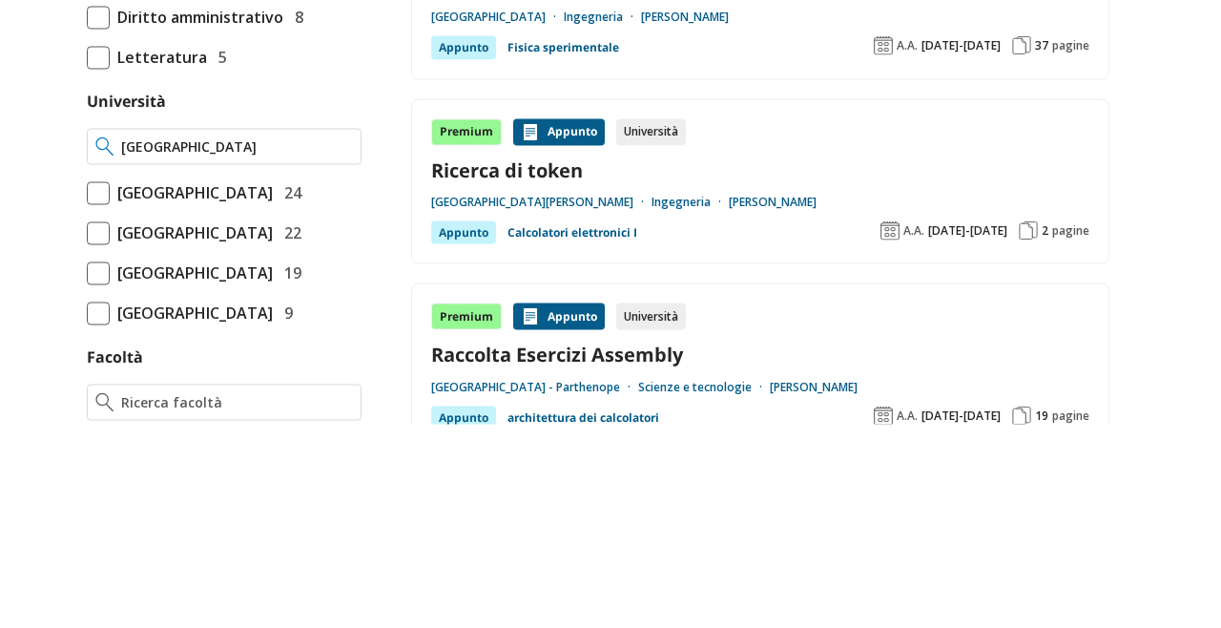
type input "[GEOGRAPHIC_DATA]"
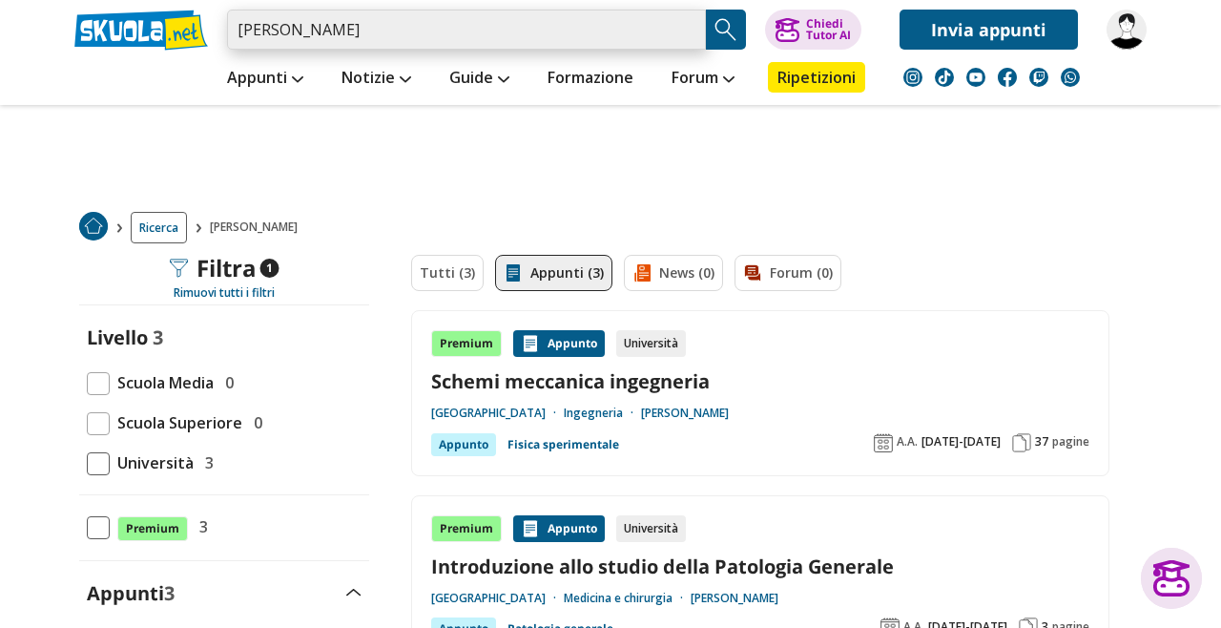
click at [637, 30] on input "[PERSON_NAME]" at bounding box center [466, 30] width 479 height 40
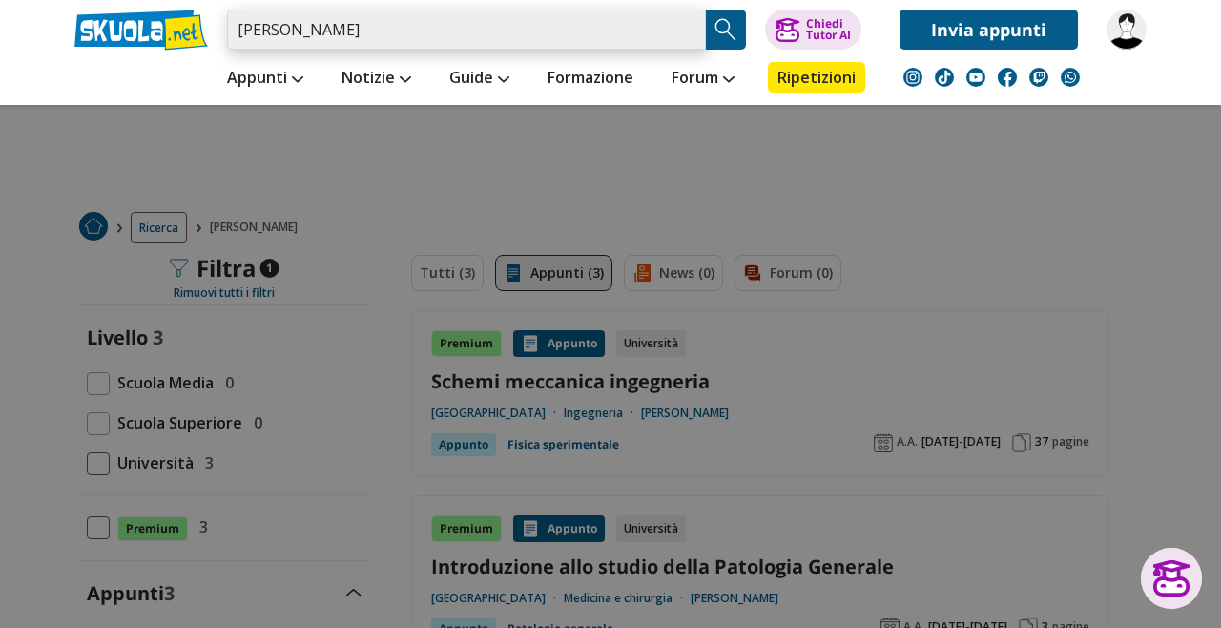
click at [686, 33] on input "[PERSON_NAME]" at bounding box center [466, 30] width 479 height 40
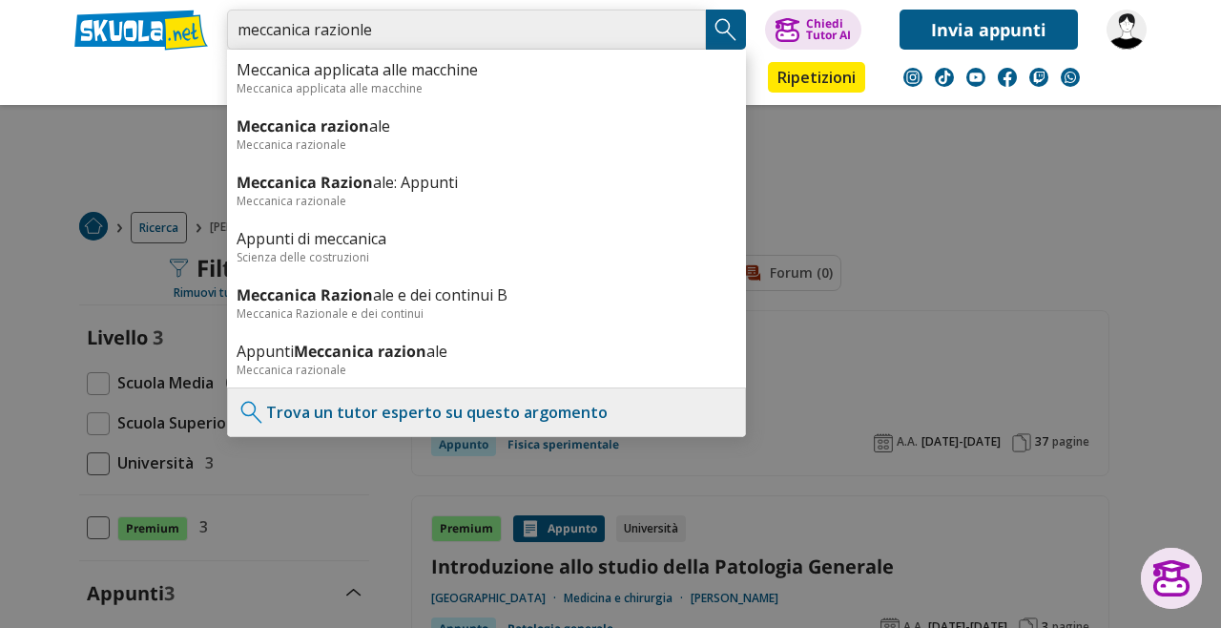
type input "meccanica razionle"
click at [724, 29] on img "Search Button" at bounding box center [726, 29] width 29 height 29
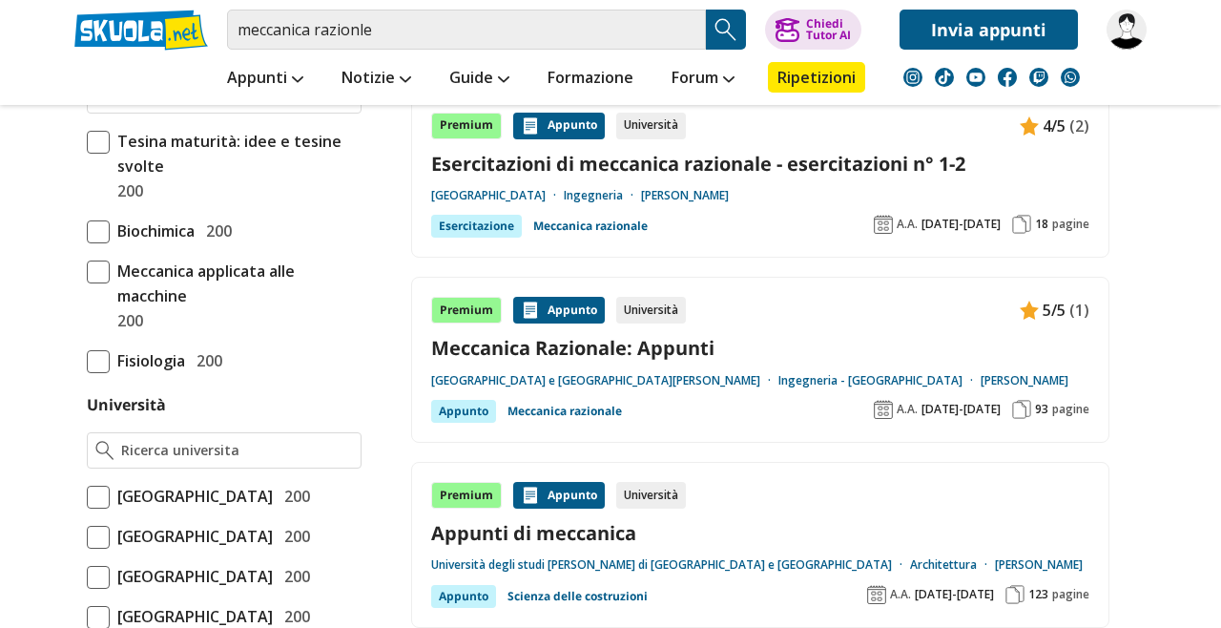
scroll to position [604, 0]
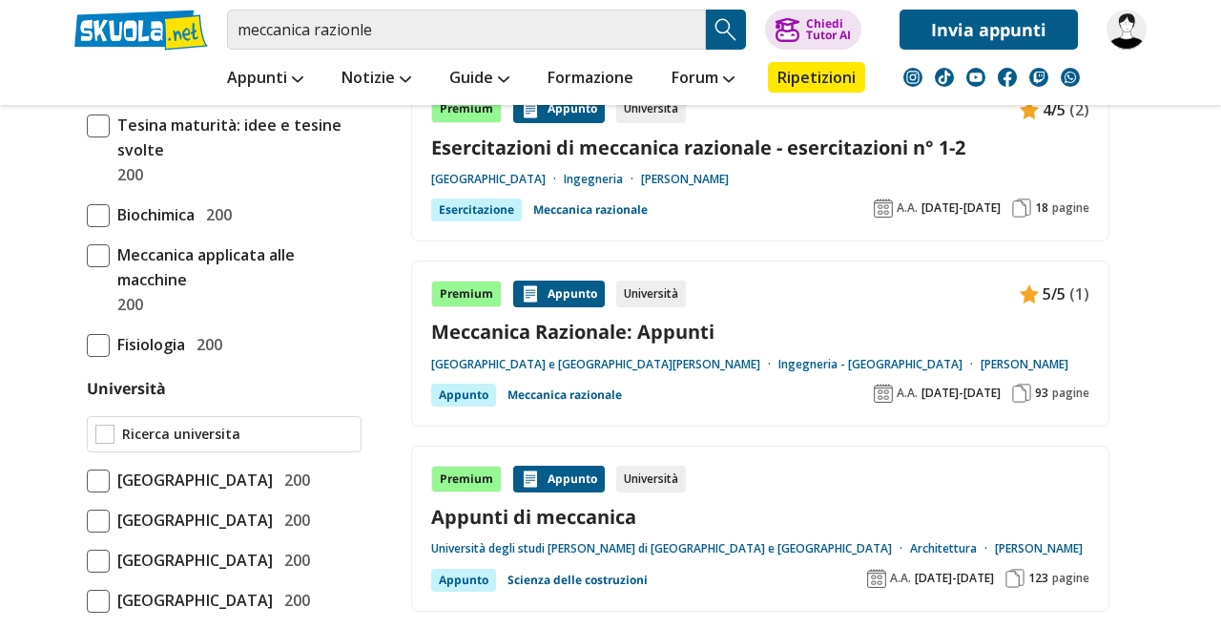
click at [305, 431] on input "Università" at bounding box center [237, 434] width 231 height 19
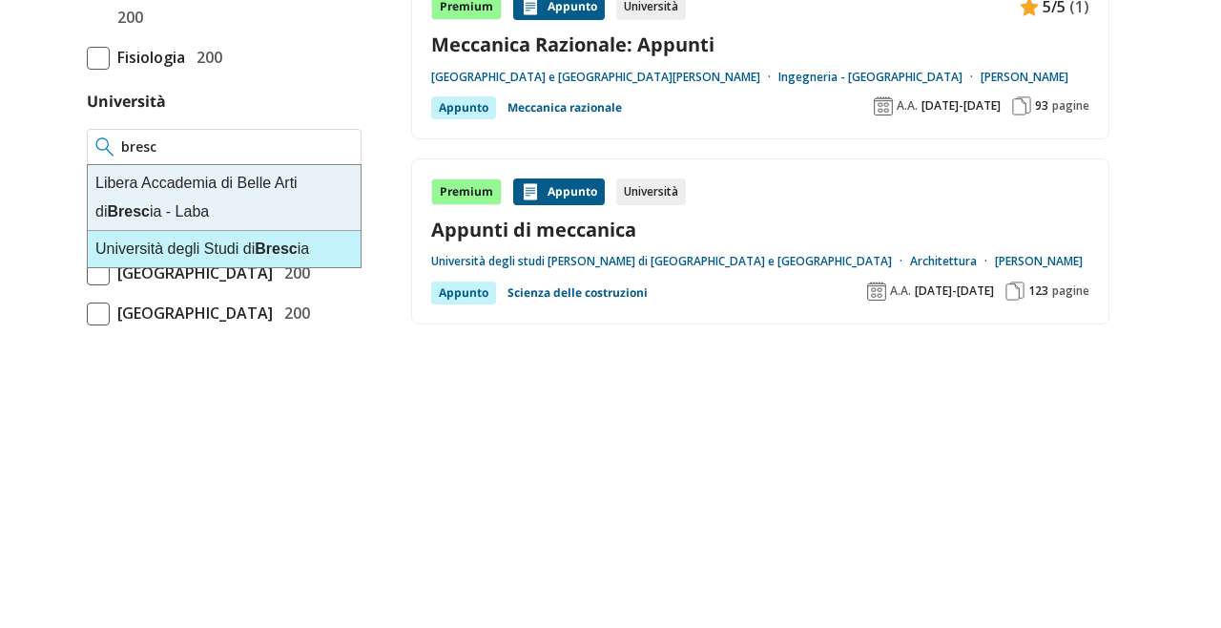
click at [314, 530] on div "[GEOGRAPHIC_DATA] ia" at bounding box center [224, 536] width 273 height 36
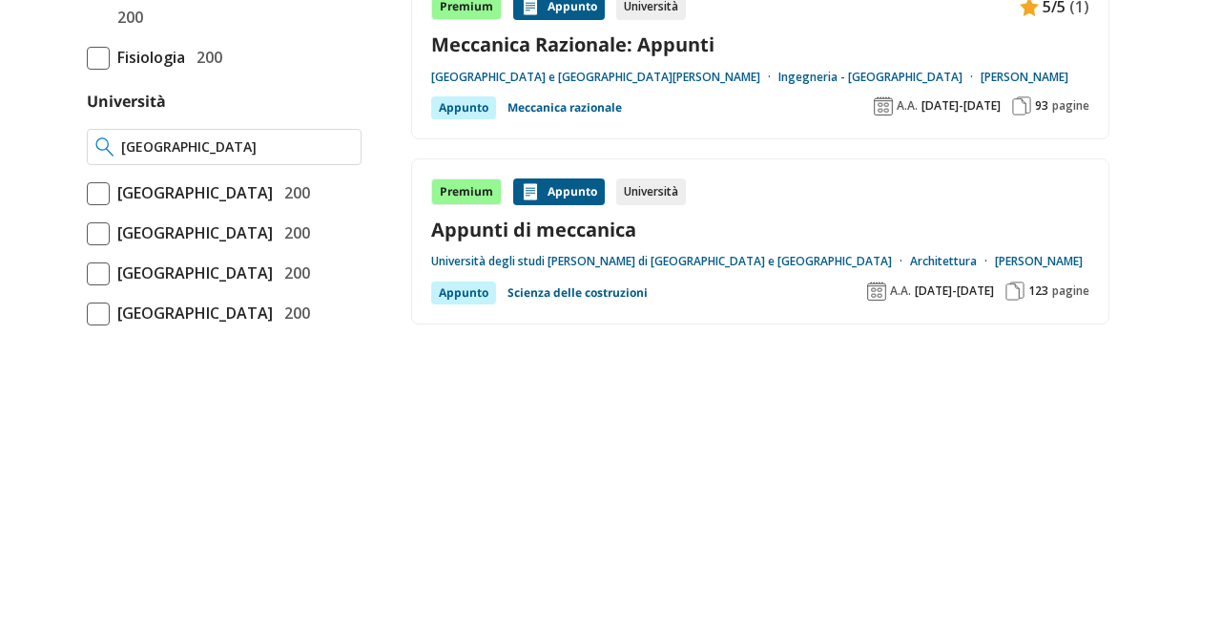
type input "[GEOGRAPHIC_DATA]"
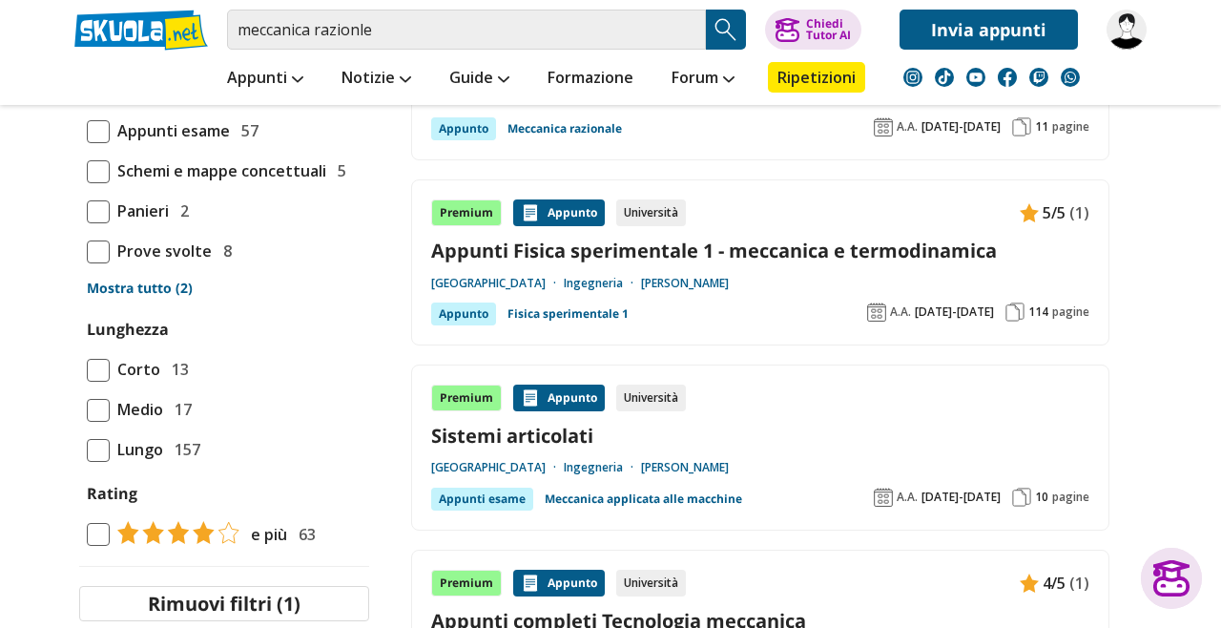
scroll to position [1625, 0]
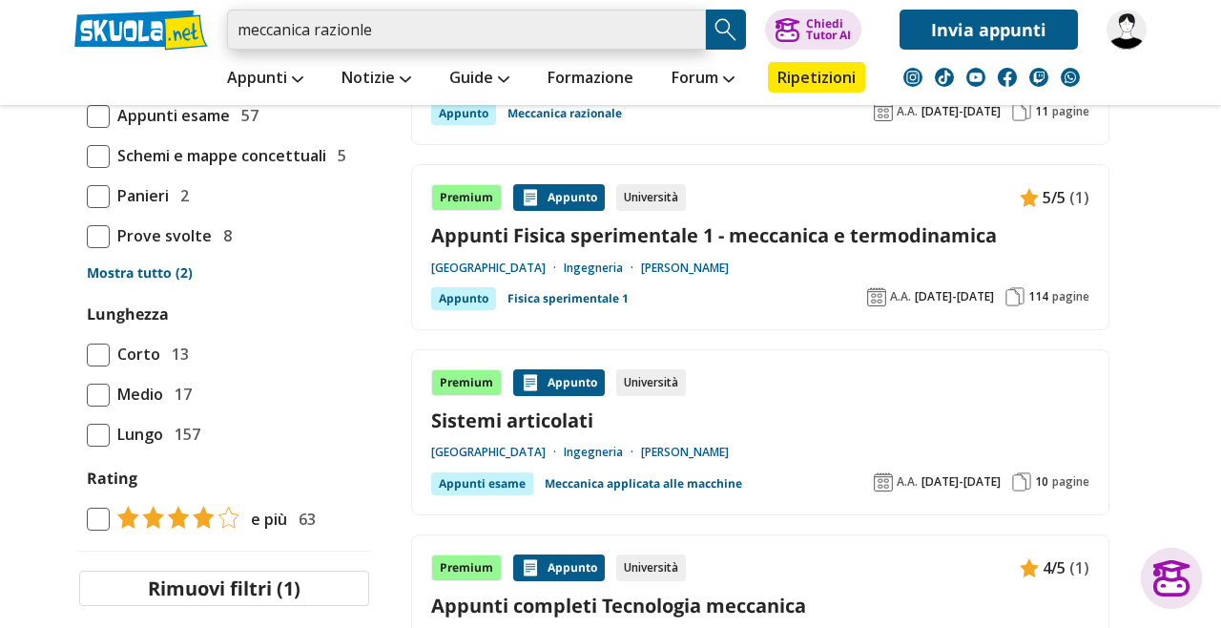
click at [606, 37] on input "meccanica razionle" at bounding box center [466, 30] width 479 height 40
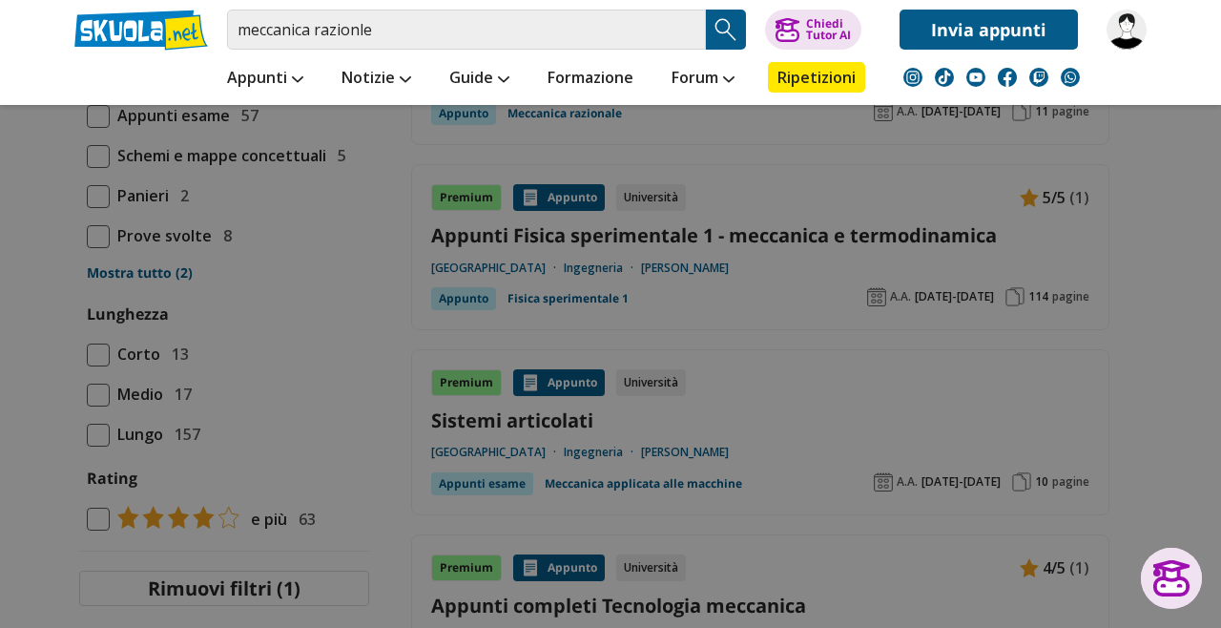
click at [708, 32] on button "Search Button" at bounding box center [726, 30] width 40 height 40
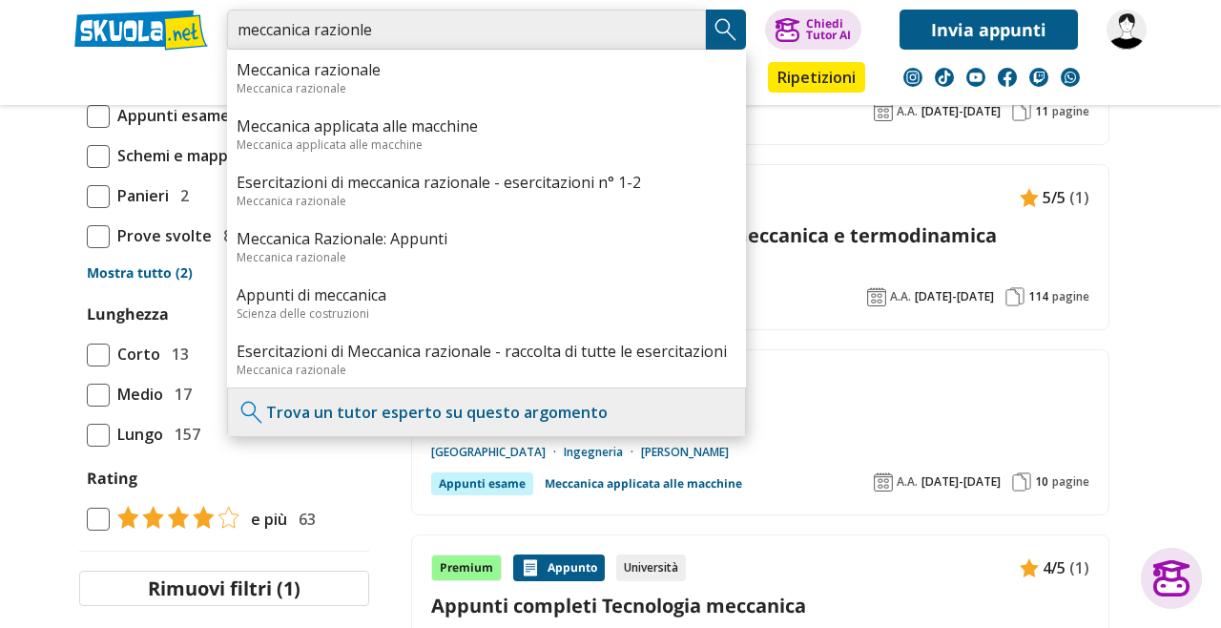
click at [632, 37] on input "meccanica razionle" at bounding box center [466, 30] width 479 height 40
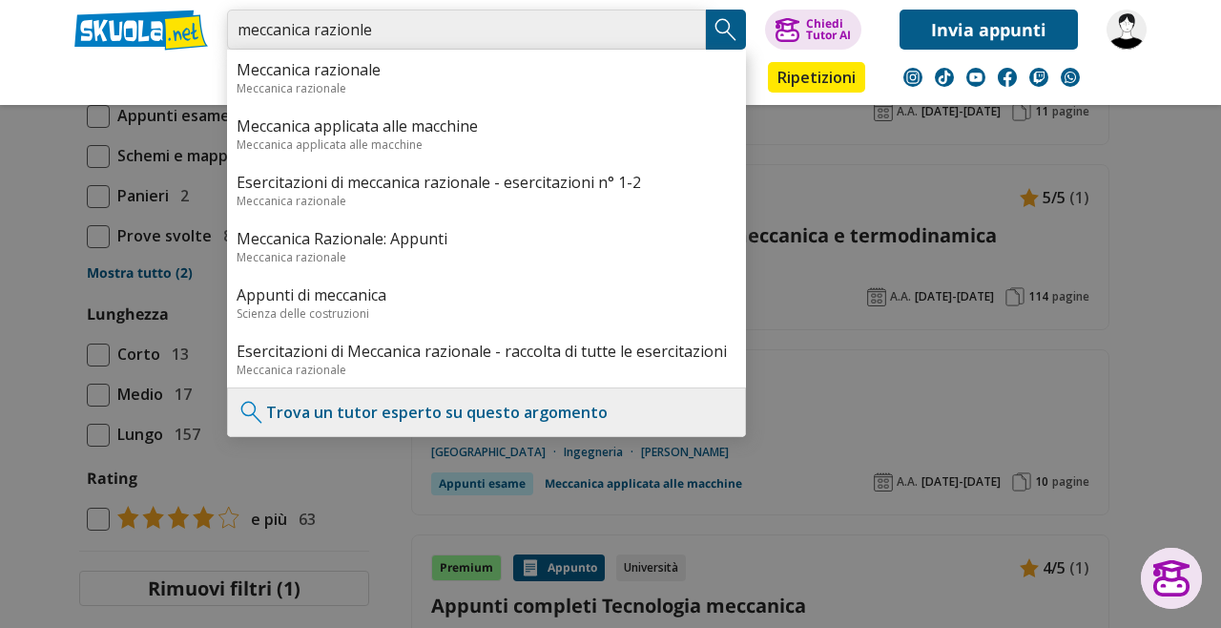
click at [682, 30] on input "meccanica razionle" at bounding box center [466, 30] width 479 height 40
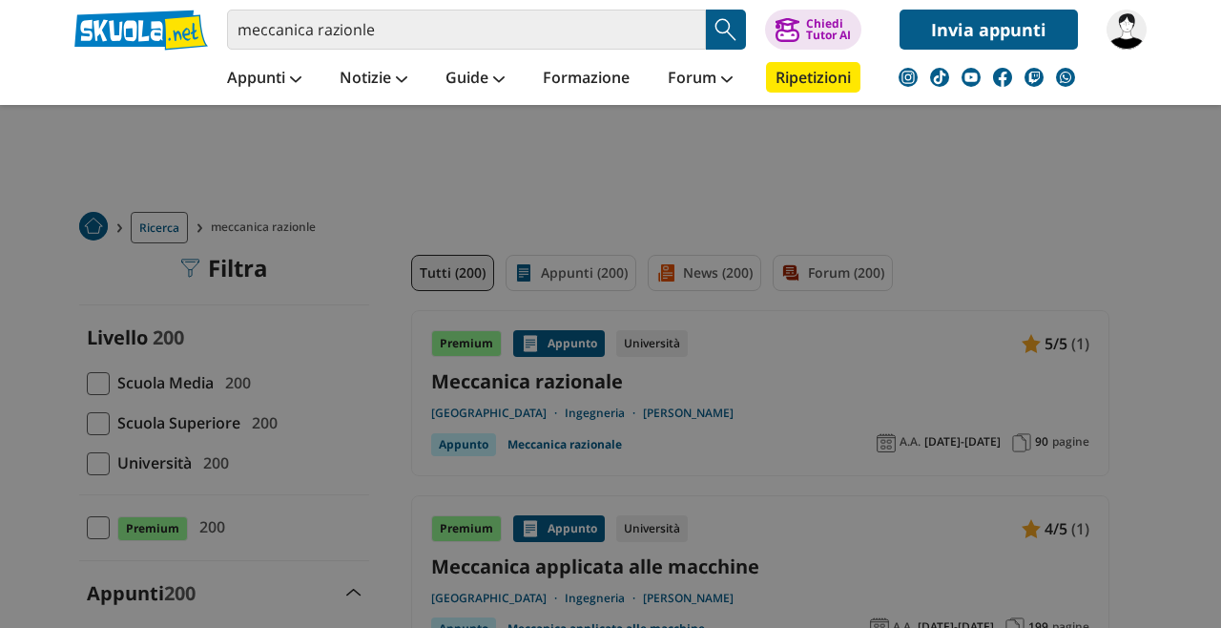
click at [681, 29] on input "meccanica razionle" at bounding box center [466, 30] width 479 height 40
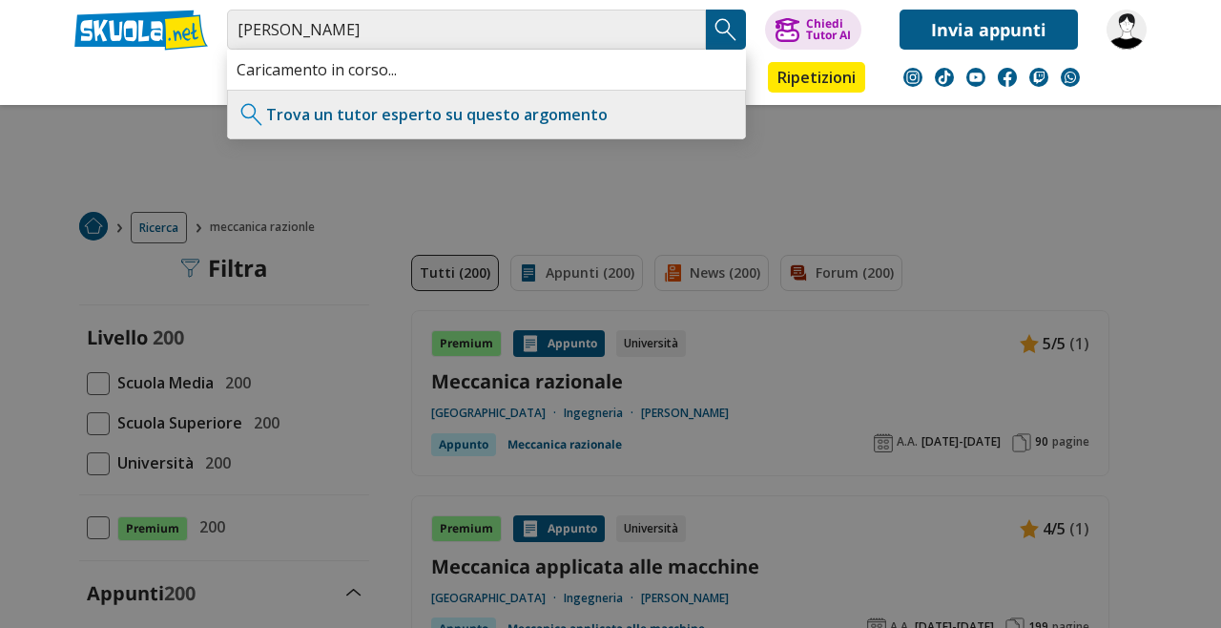
type input "ramona lea"
click at [721, 33] on img "Search Button" at bounding box center [726, 29] width 29 height 29
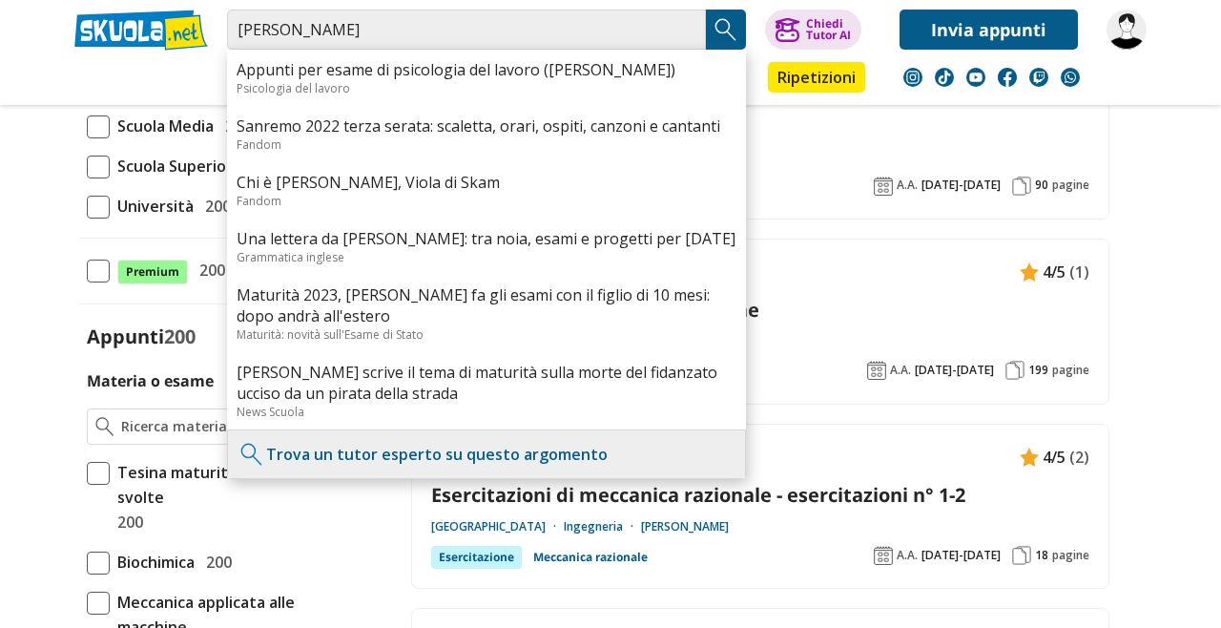
scroll to position [261, 0]
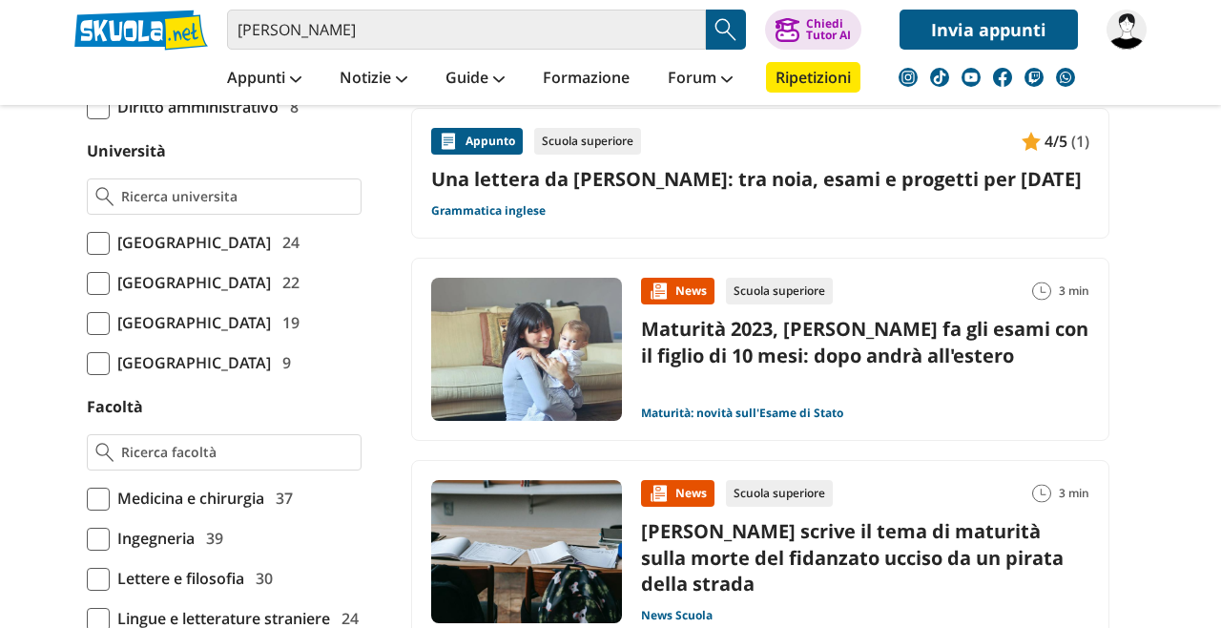
scroll to position [789, 0]
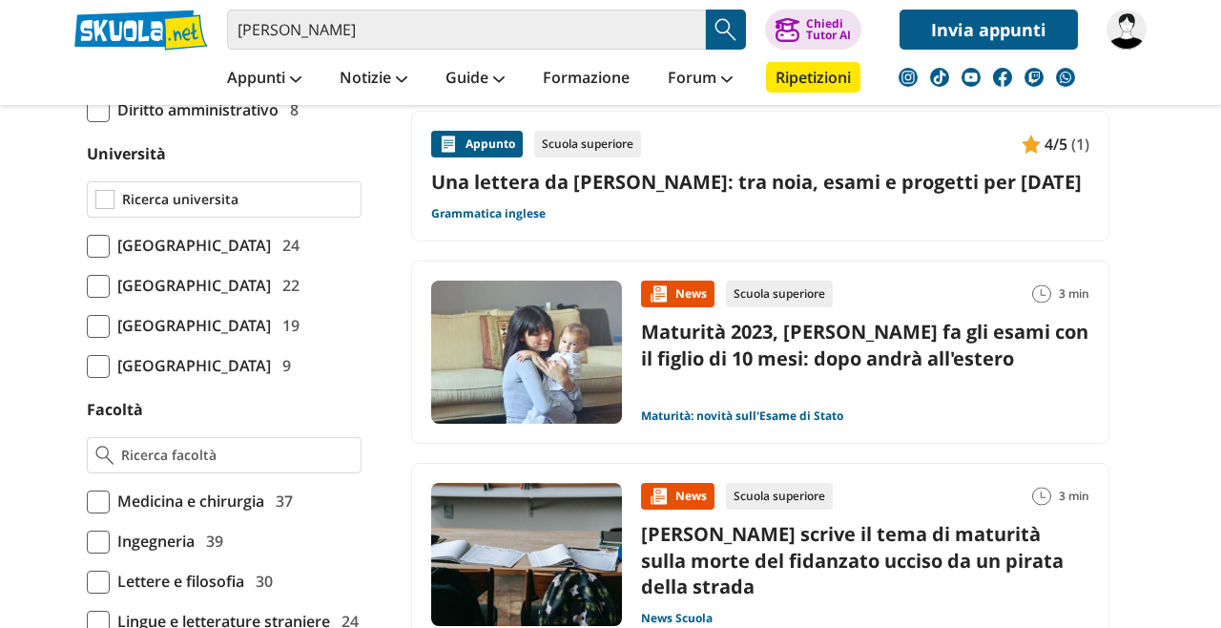
click at [298, 206] on input "Università" at bounding box center [237, 199] width 231 height 19
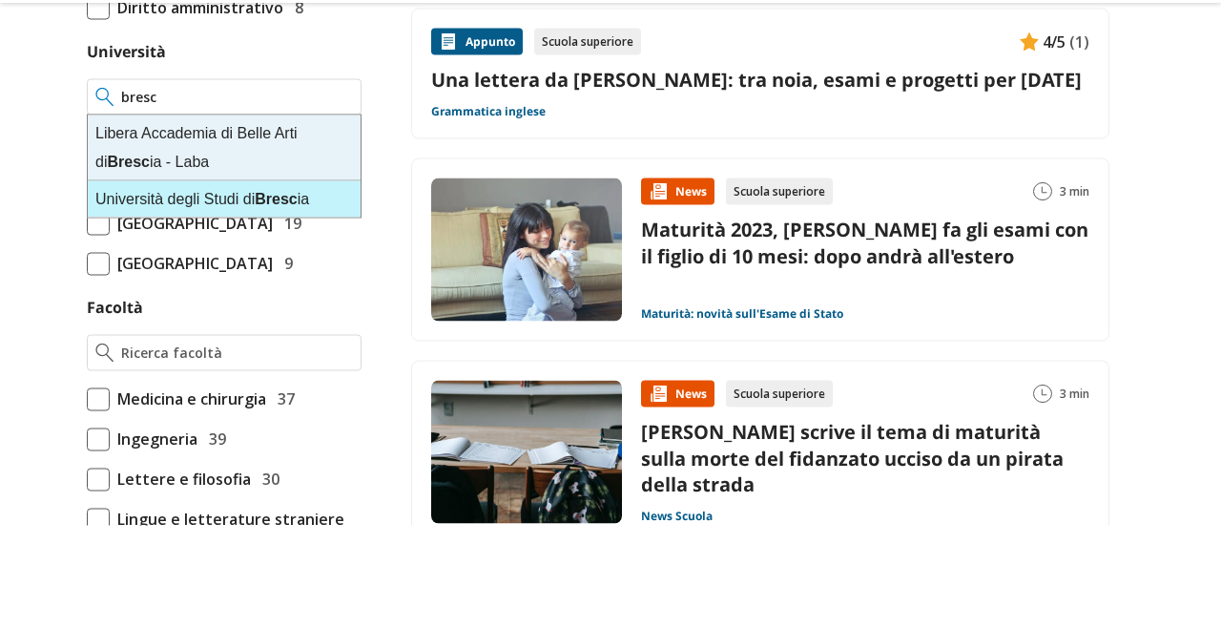
click at [297, 300] on strong "Bresc" at bounding box center [276, 301] width 42 height 16
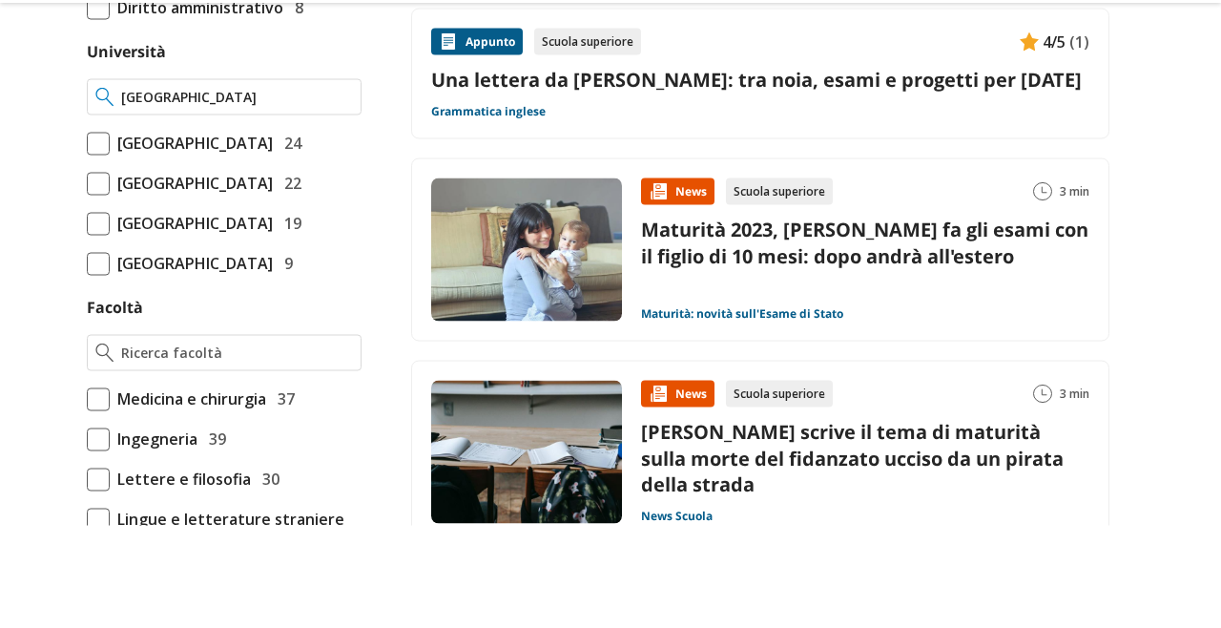
type input "[GEOGRAPHIC_DATA]"
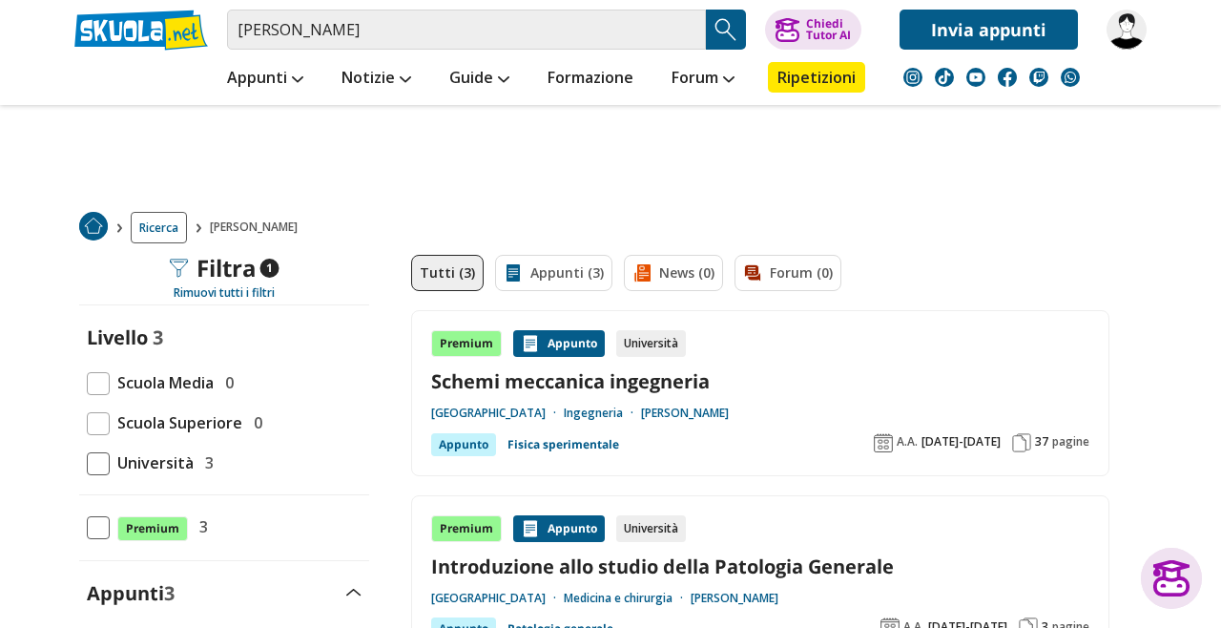
click at [574, 389] on link "Schemi meccanica ingegneria" at bounding box center [760, 381] width 658 height 26
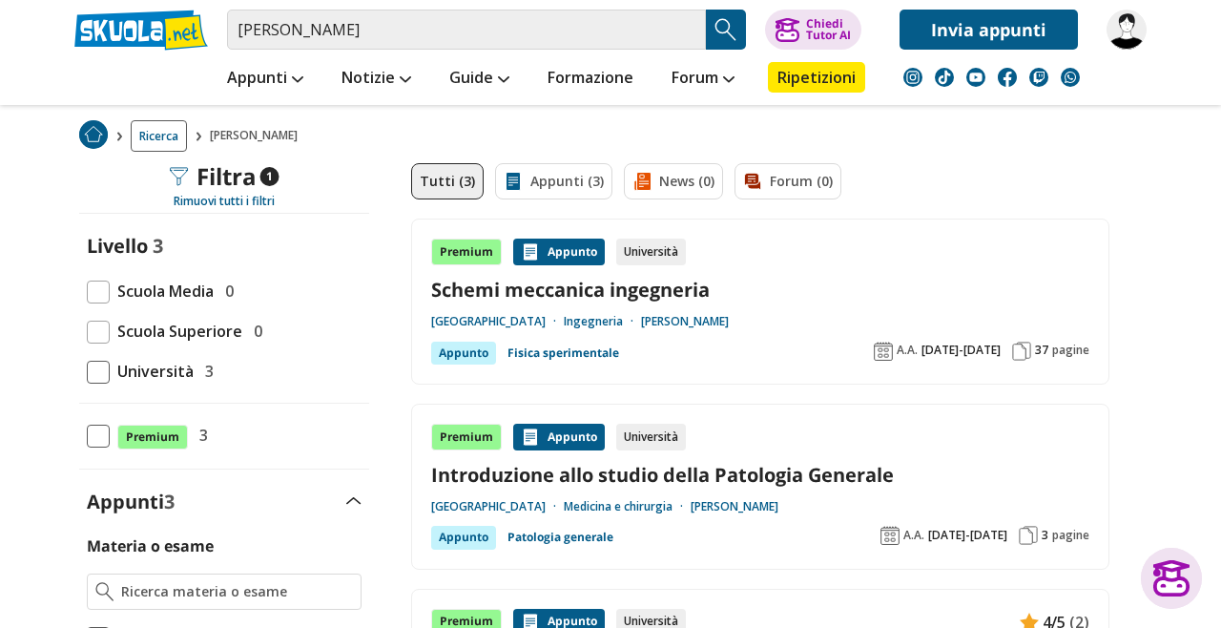
scroll to position [80, 0]
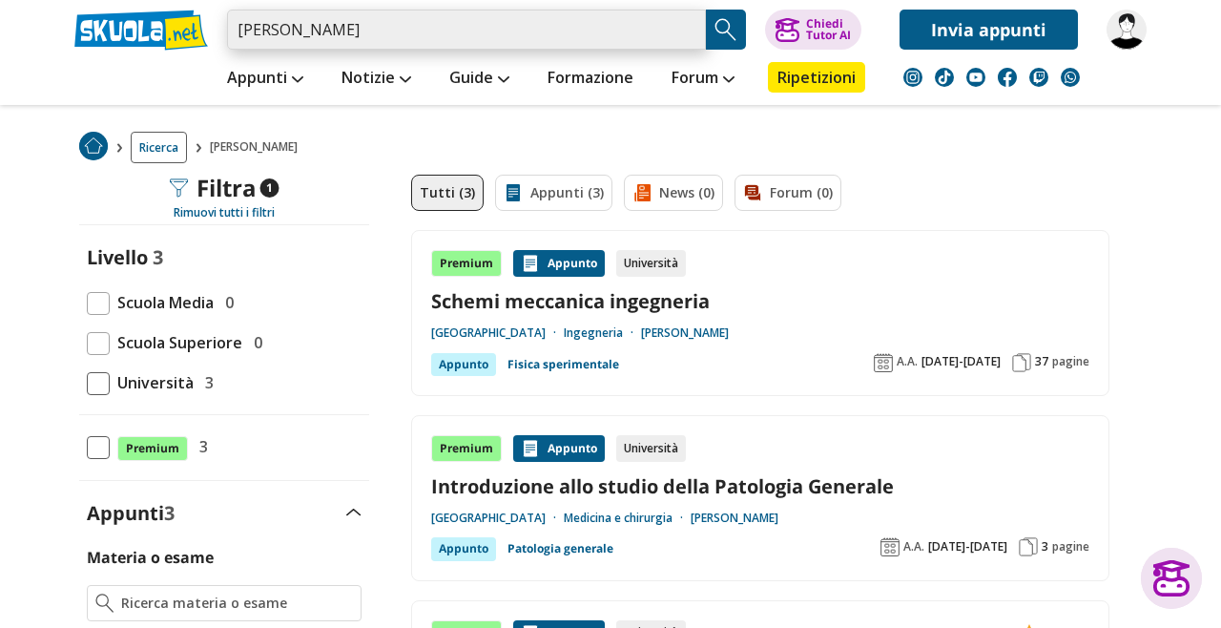
click at [383, 38] on input "ramona lea" at bounding box center [466, 30] width 479 height 40
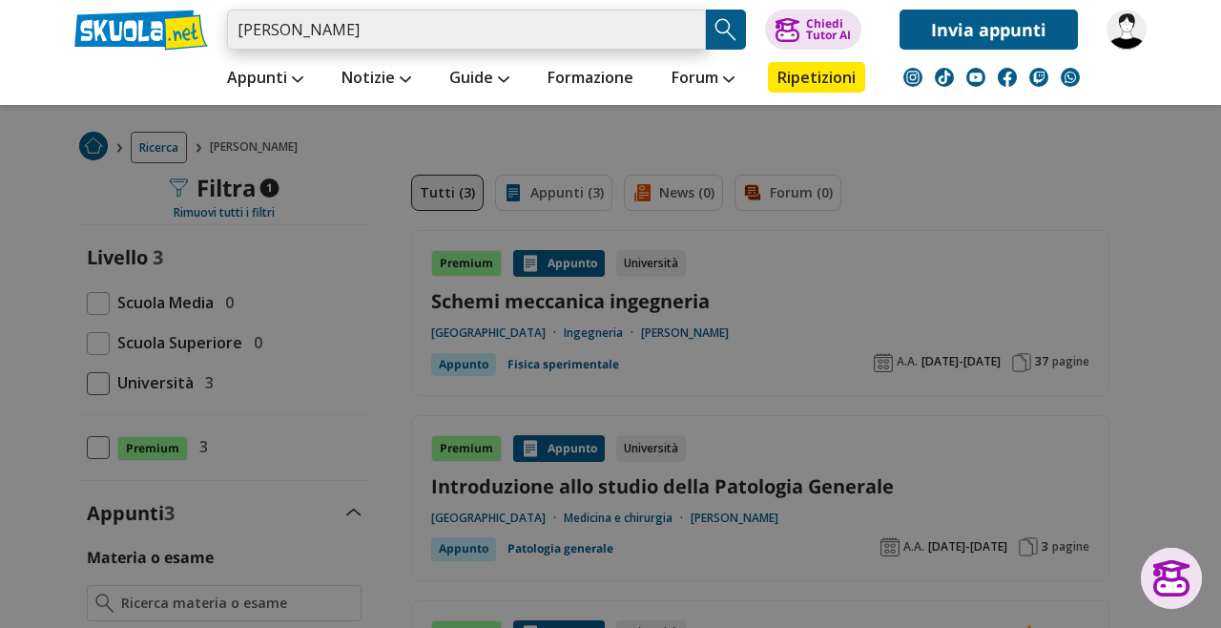
click at [689, 32] on input "ramona lea" at bounding box center [466, 30] width 479 height 40
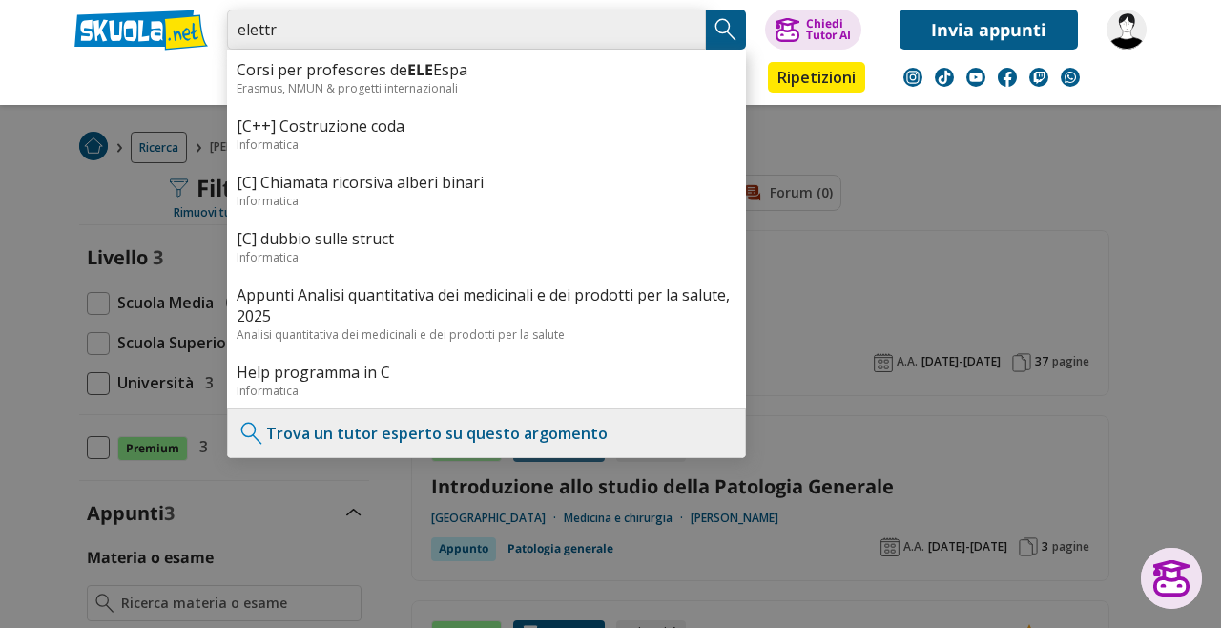
type input "elettro"
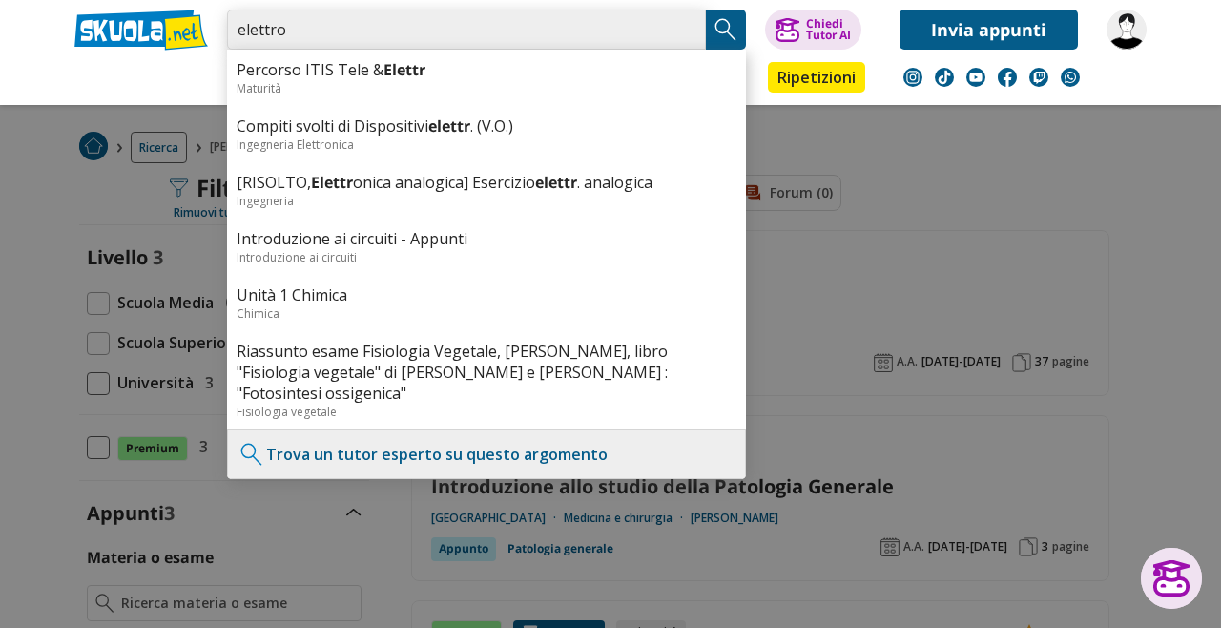
click at [681, 46] on input "elettro" at bounding box center [466, 30] width 479 height 40
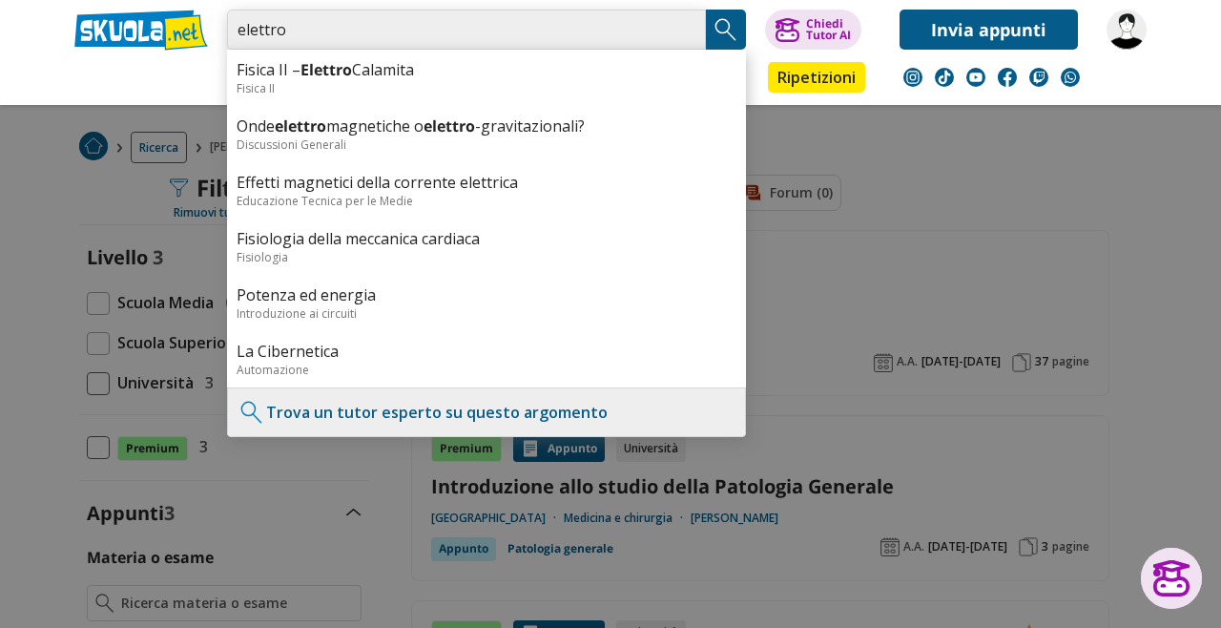
click at [683, 30] on input "elettro" at bounding box center [466, 30] width 479 height 40
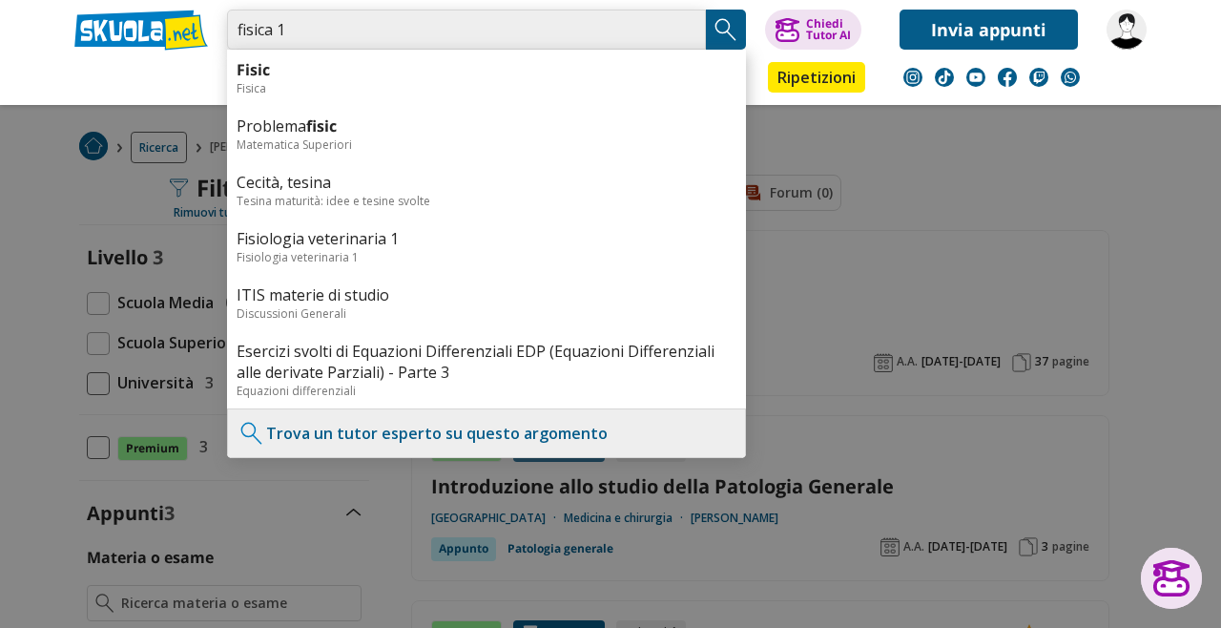
type input "fisica 1"
click at [720, 48] on button "Search Button" at bounding box center [726, 30] width 40 height 40
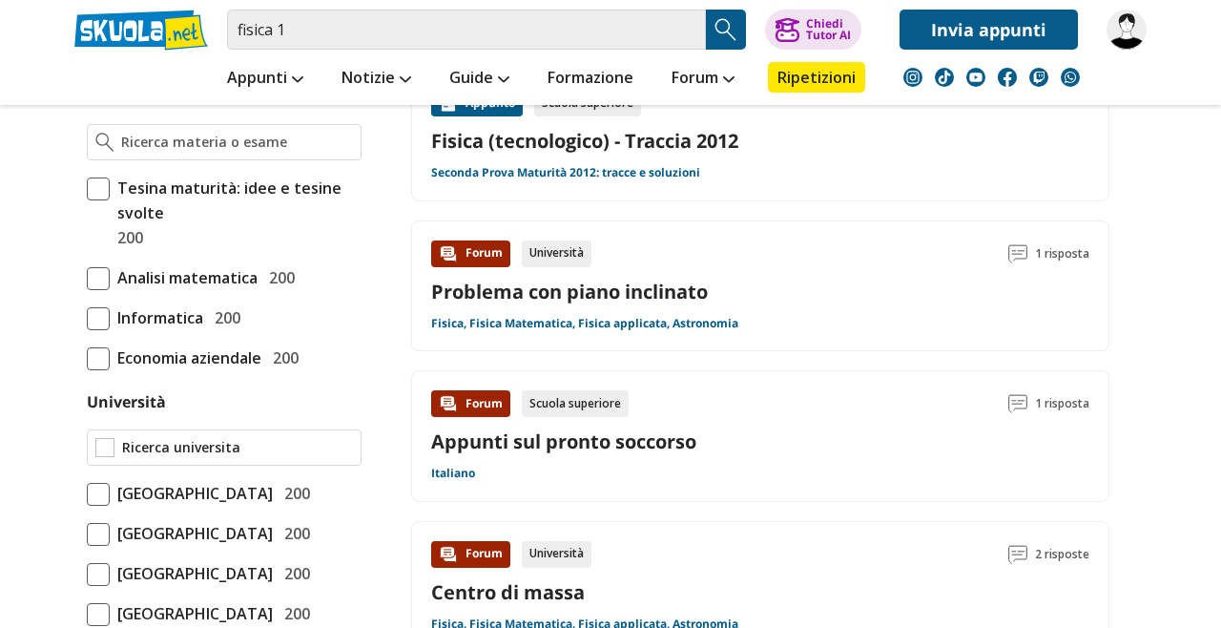
click at [154, 449] on input "Università" at bounding box center [237, 447] width 231 height 19
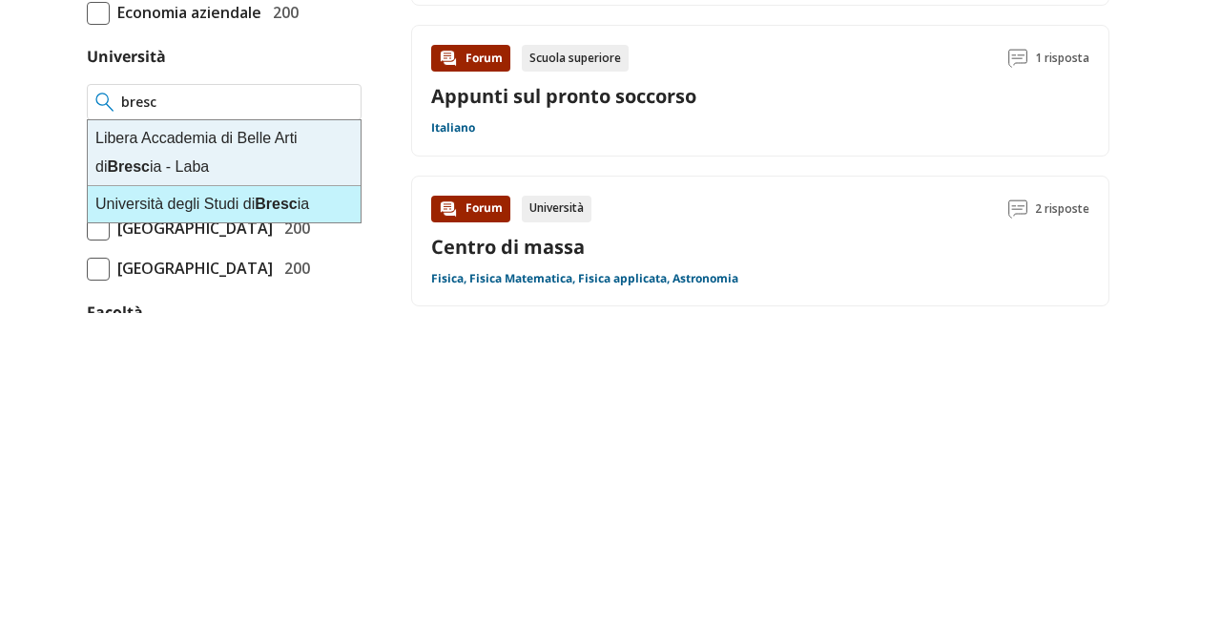
click at [285, 524] on strong "Bresc" at bounding box center [276, 519] width 42 height 16
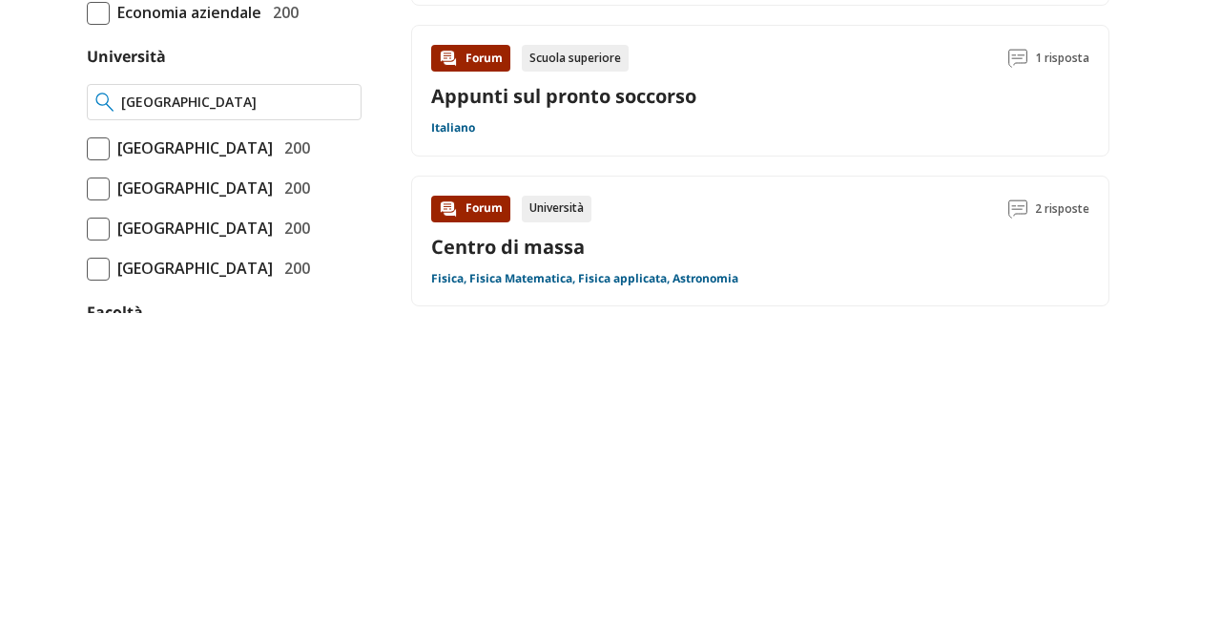
type input "[GEOGRAPHIC_DATA]"
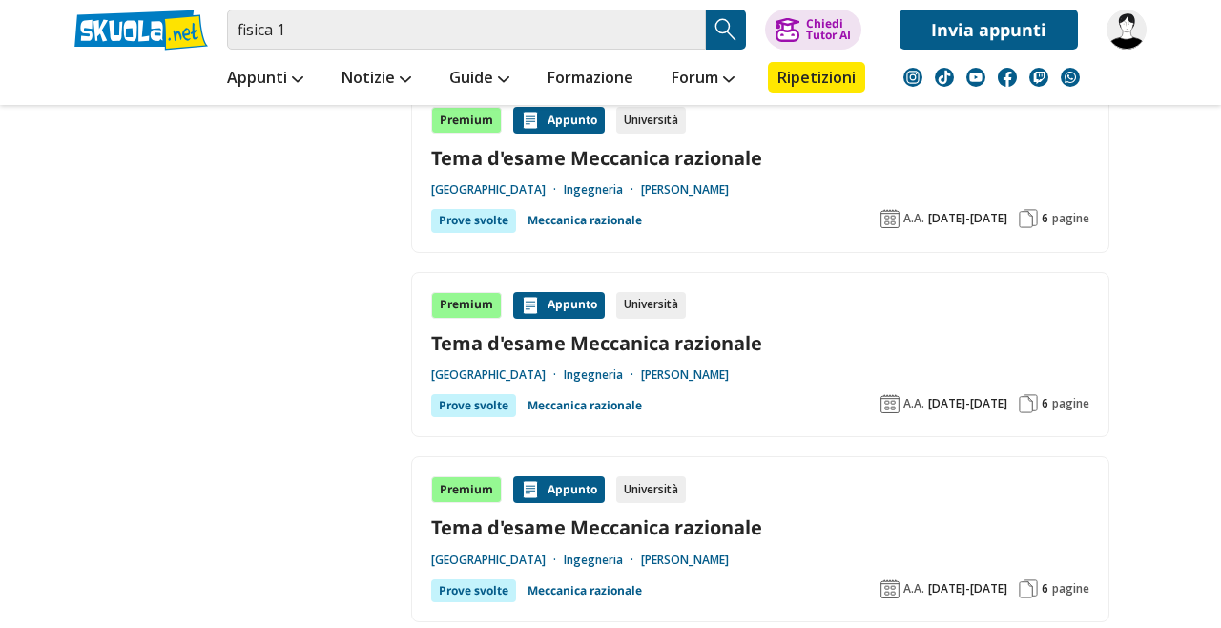
scroll to position [2255, 0]
